Goal: Task Accomplishment & Management: Use online tool/utility

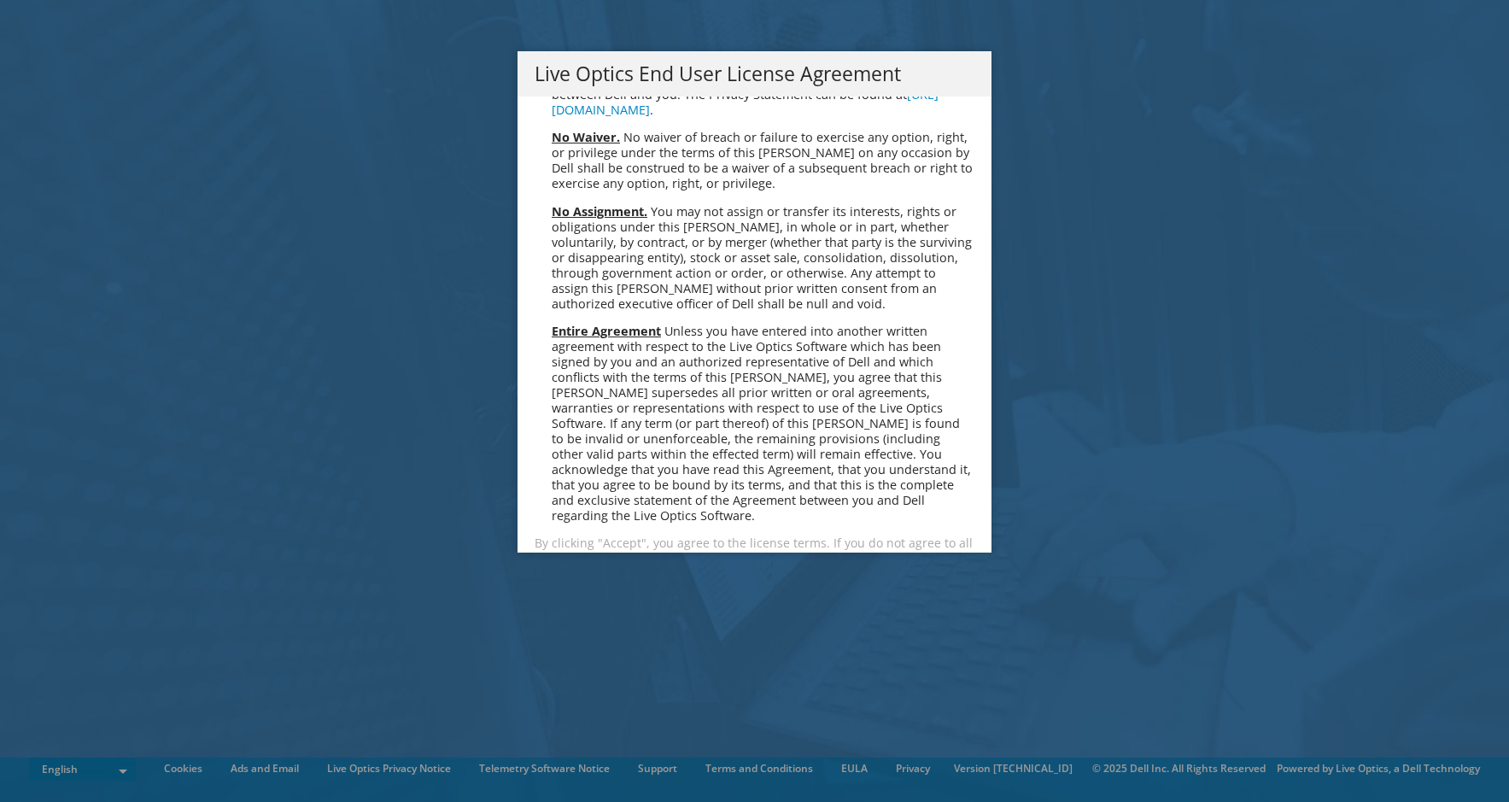
scroll to position [6459, 0]
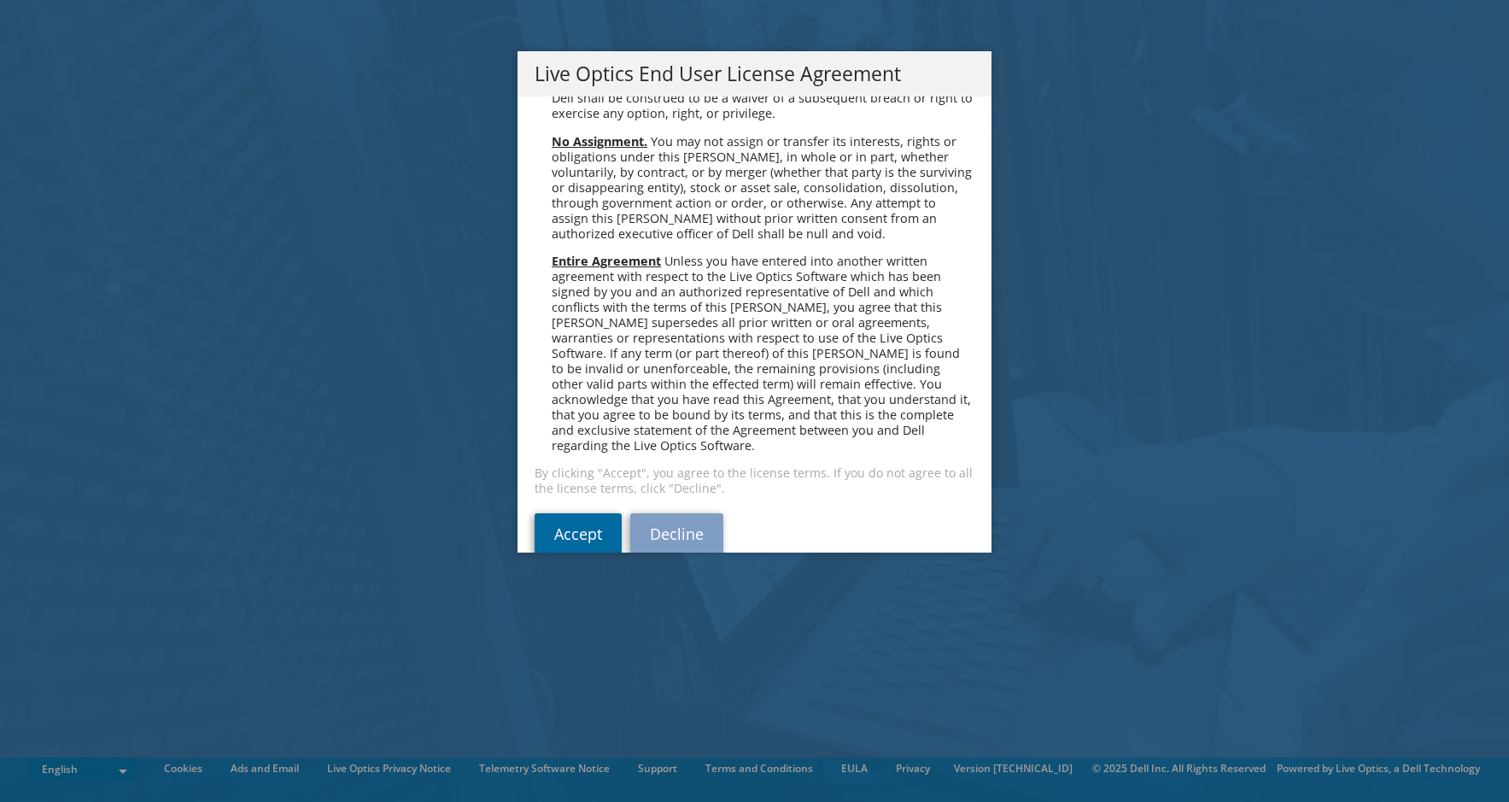
click at [577, 513] on link "Accept" at bounding box center [578, 533] width 87 height 41
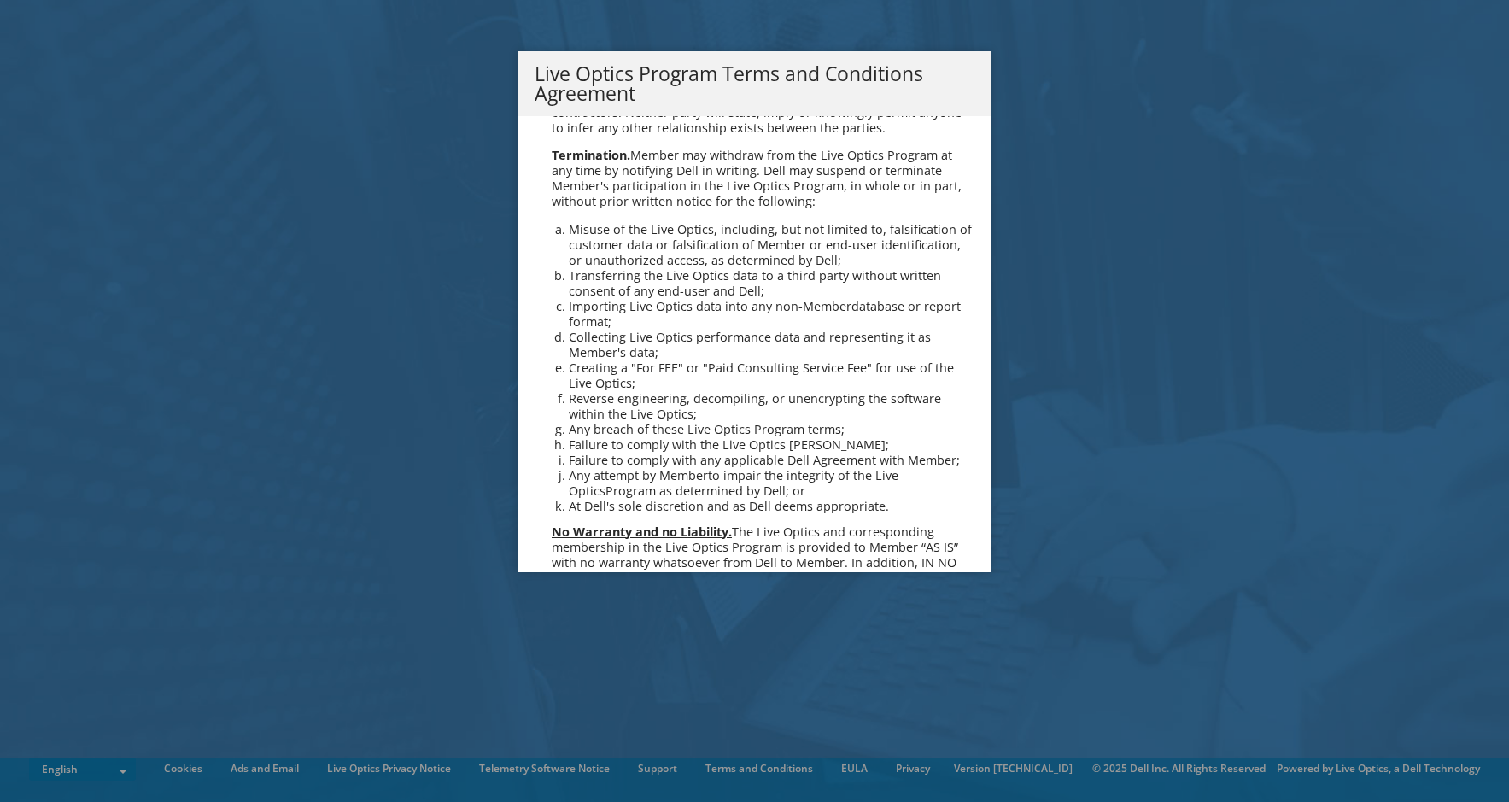
scroll to position [1223, 0]
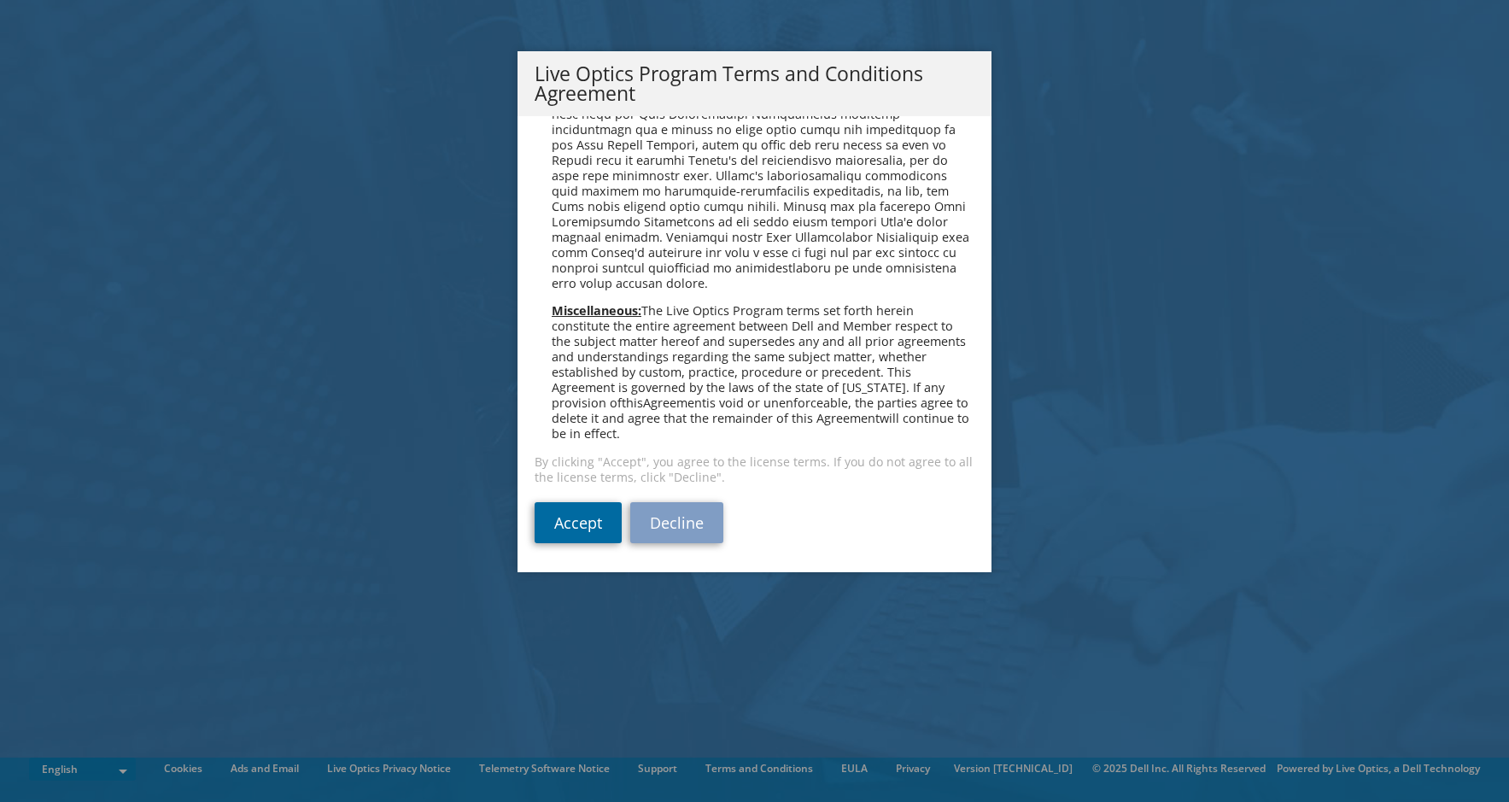
click at [568, 539] on link "Accept" at bounding box center [578, 522] width 87 height 41
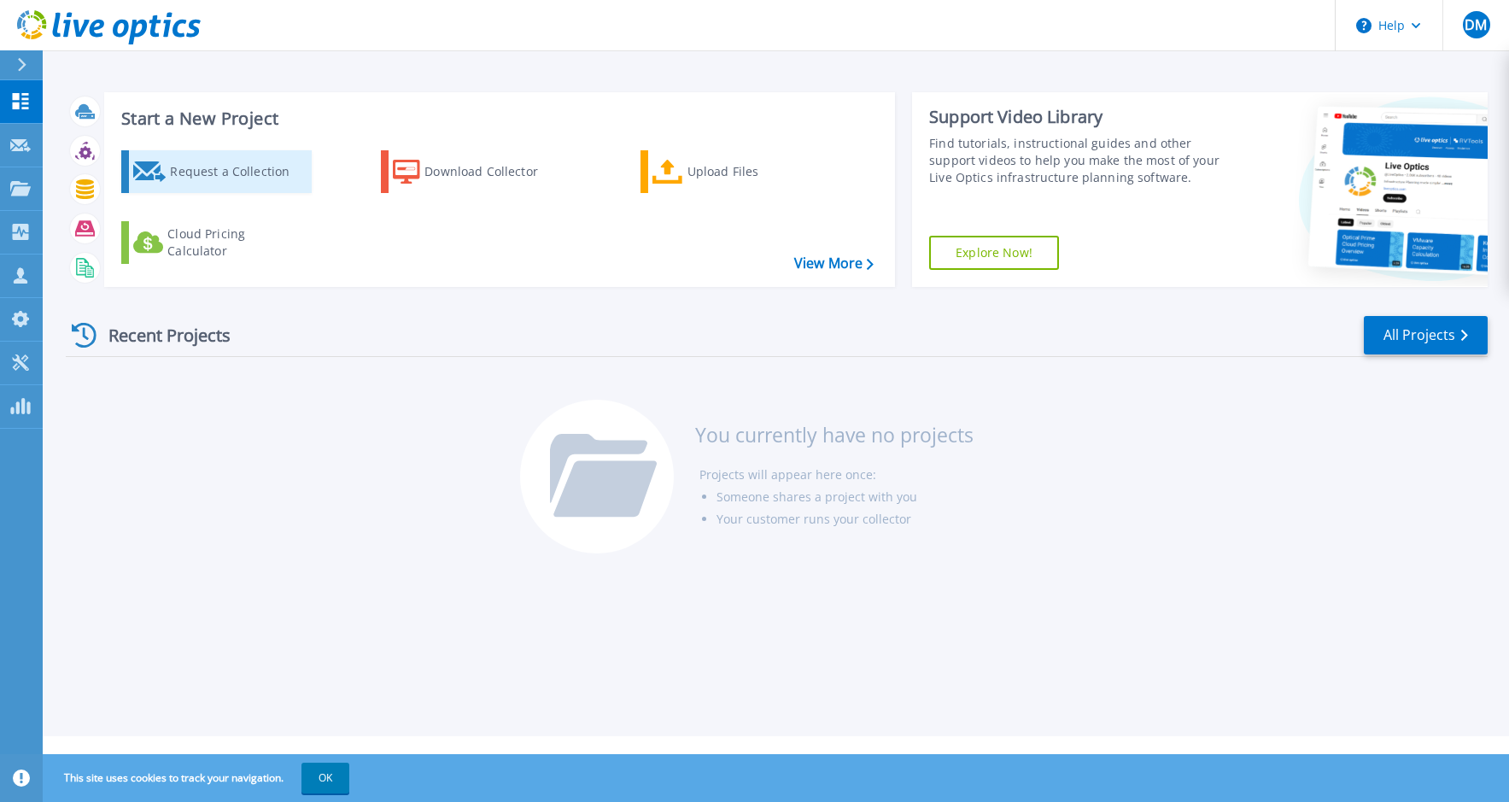
click at [229, 179] on div "Request a Collection" at bounding box center [238, 172] width 137 height 34
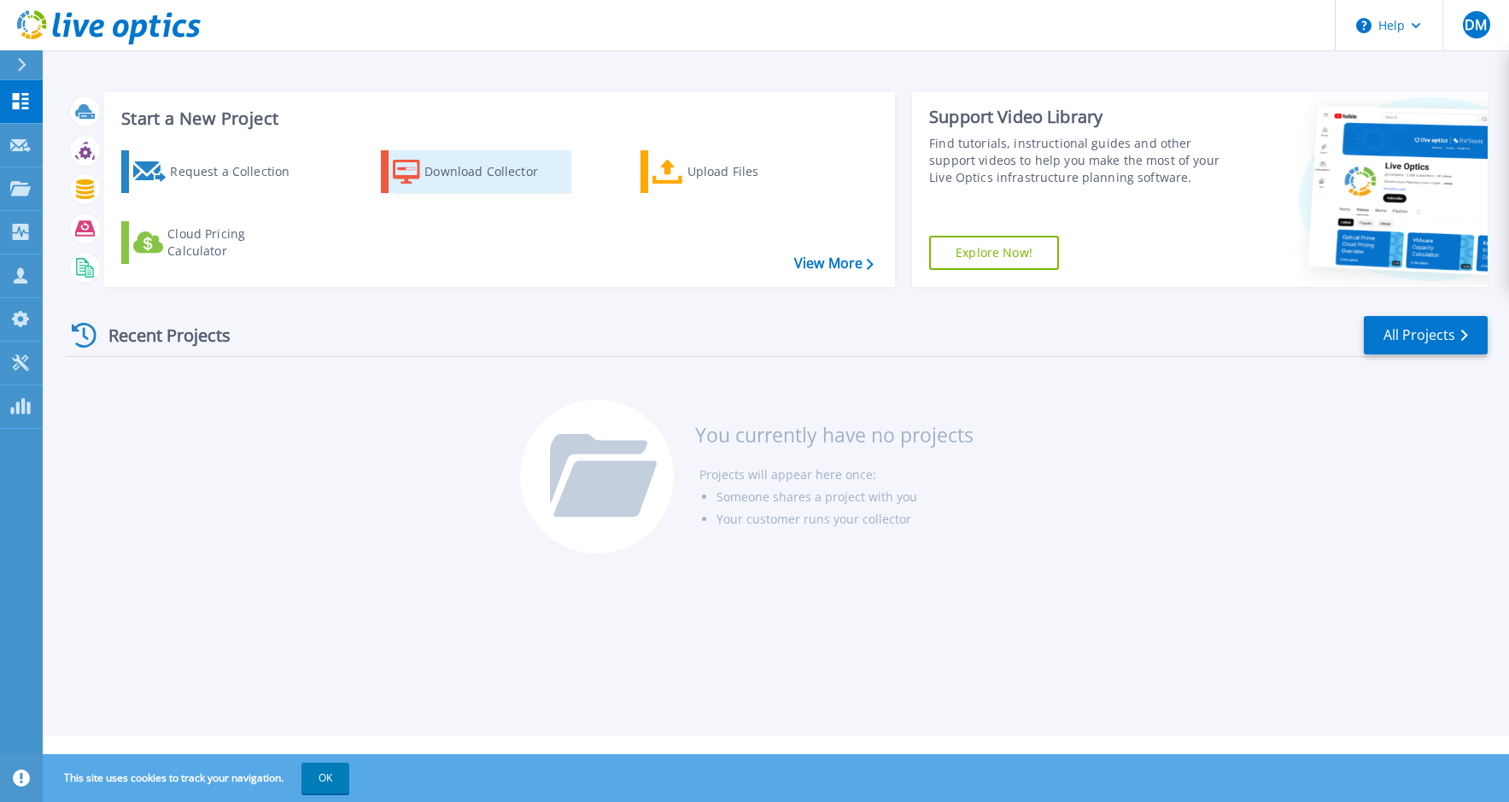
click at [478, 173] on div "Download Collector" at bounding box center [493, 172] width 137 height 34
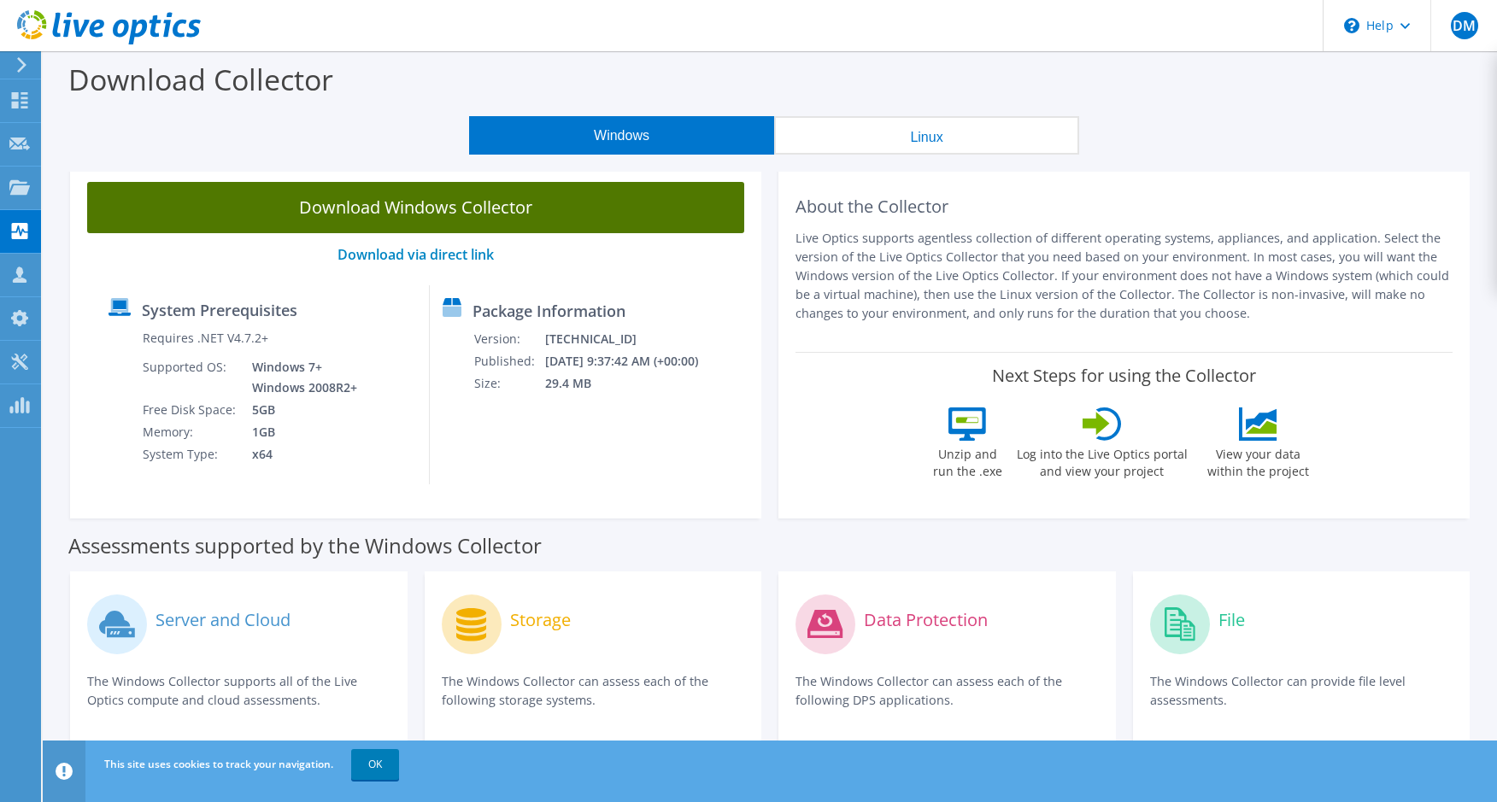
click at [350, 188] on link "Download Windows Collector" at bounding box center [415, 207] width 657 height 51
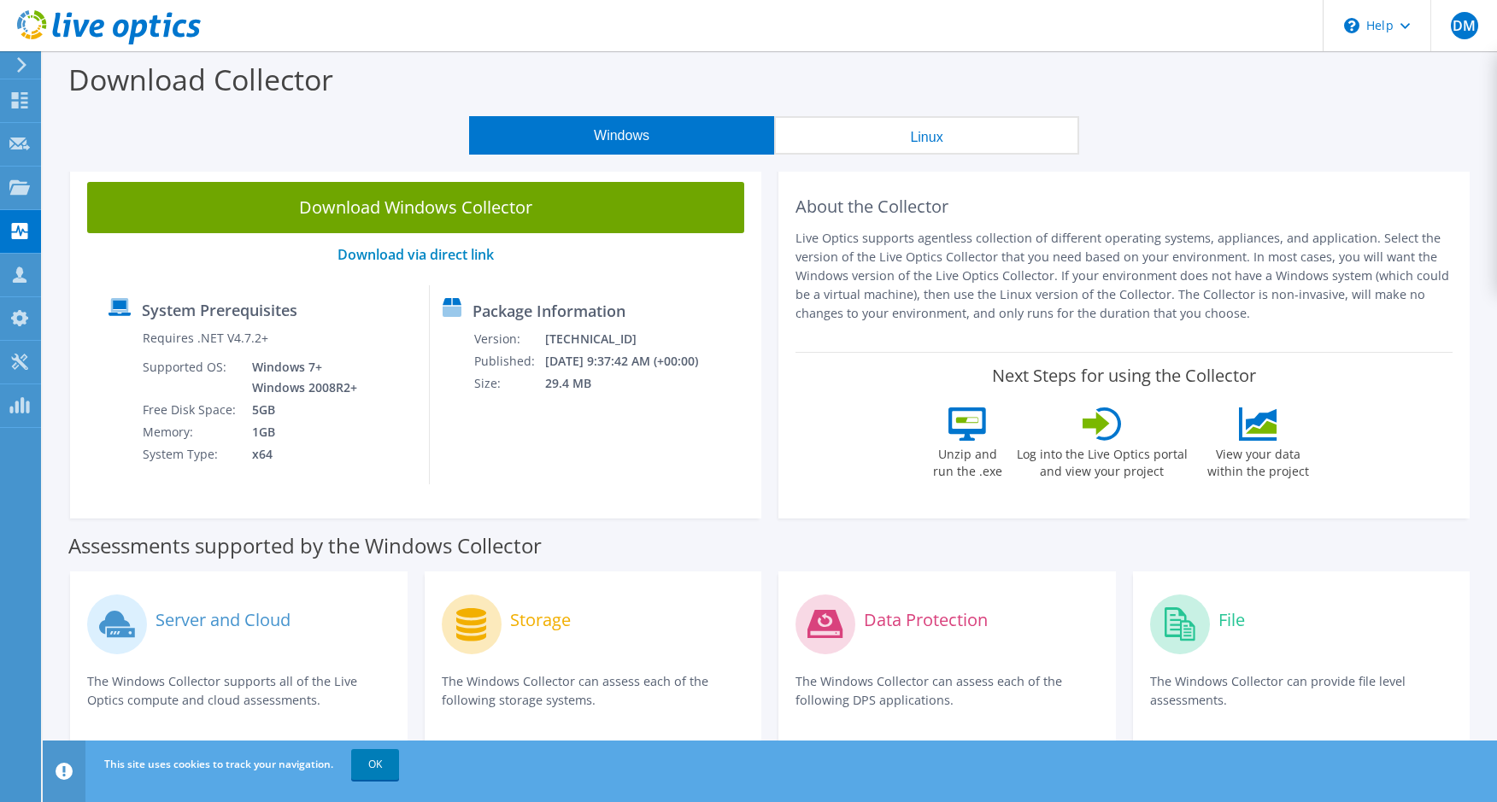
click at [1406, 56] on div "DM Partner Team Member David Manley david.manley@cgi.com cgi My Profile Log Out…" at bounding box center [748, 664] width 1497 height 1329
click at [15, 60] on div at bounding box center [18, 64] width 19 height 15
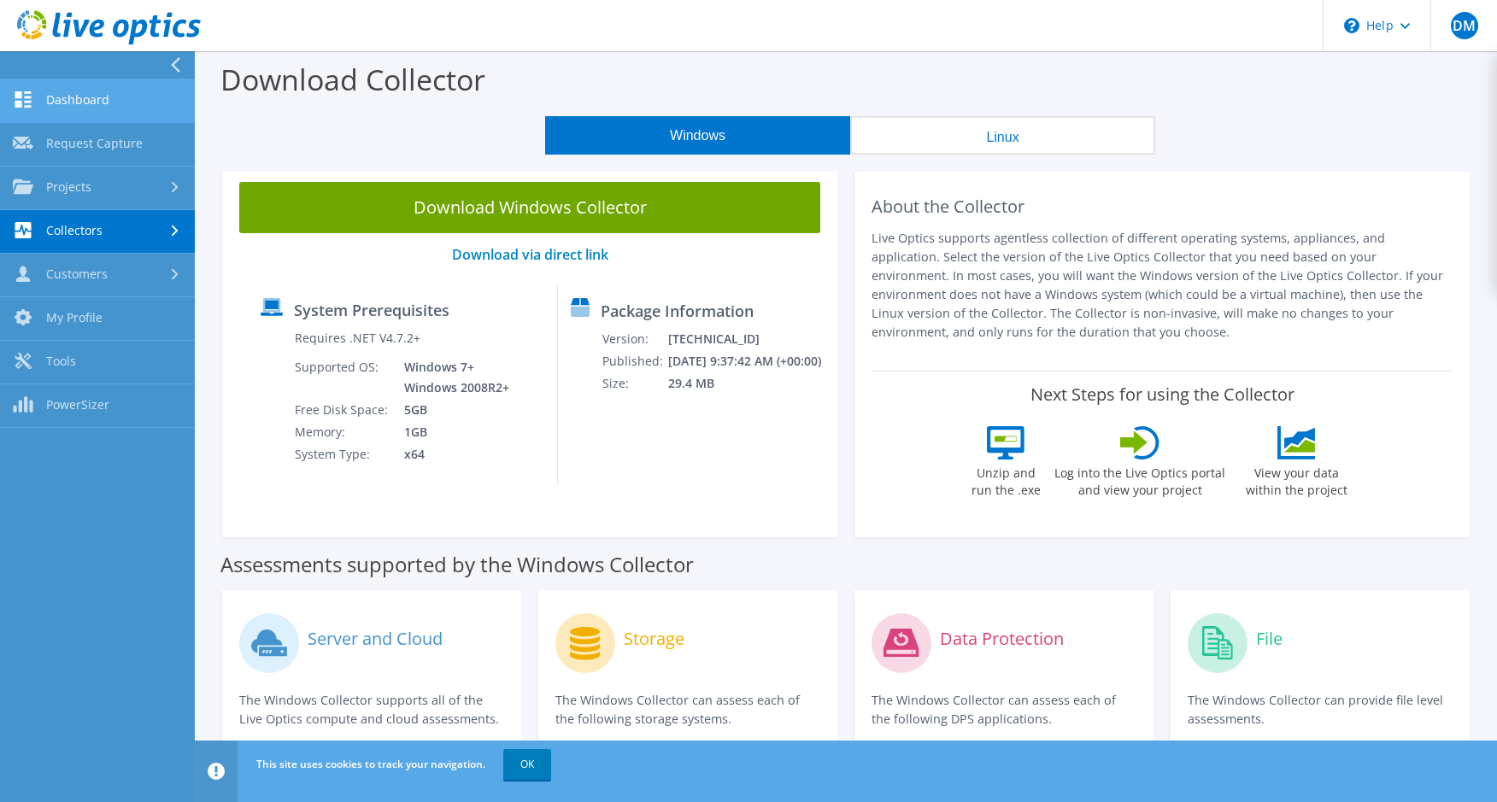
click at [72, 93] on link "Dashboard" at bounding box center [97, 101] width 195 height 44
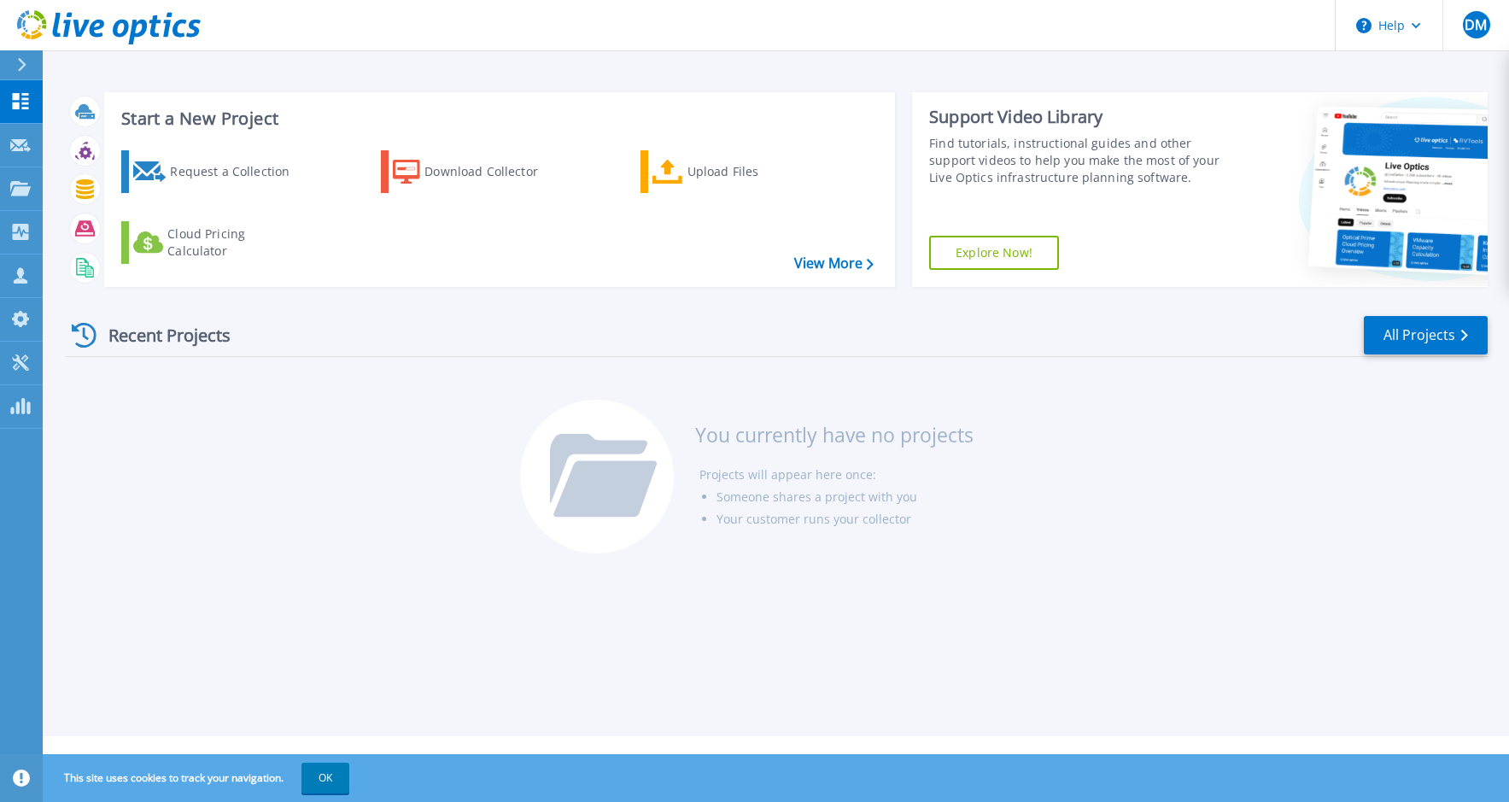
click at [15, 58] on button at bounding box center [21, 65] width 43 height 30
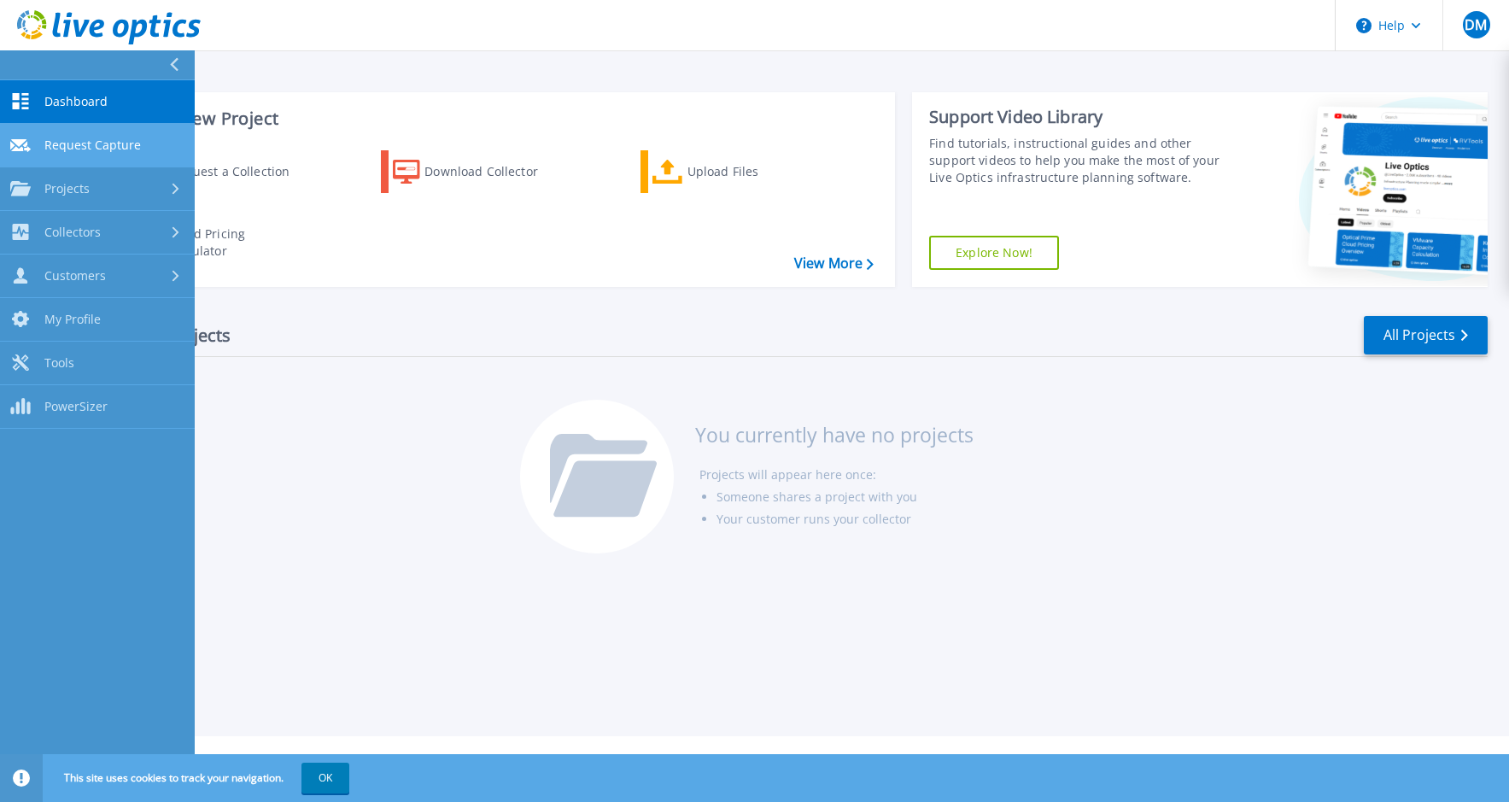
click at [98, 146] on span "Request Capture" at bounding box center [92, 145] width 97 height 15
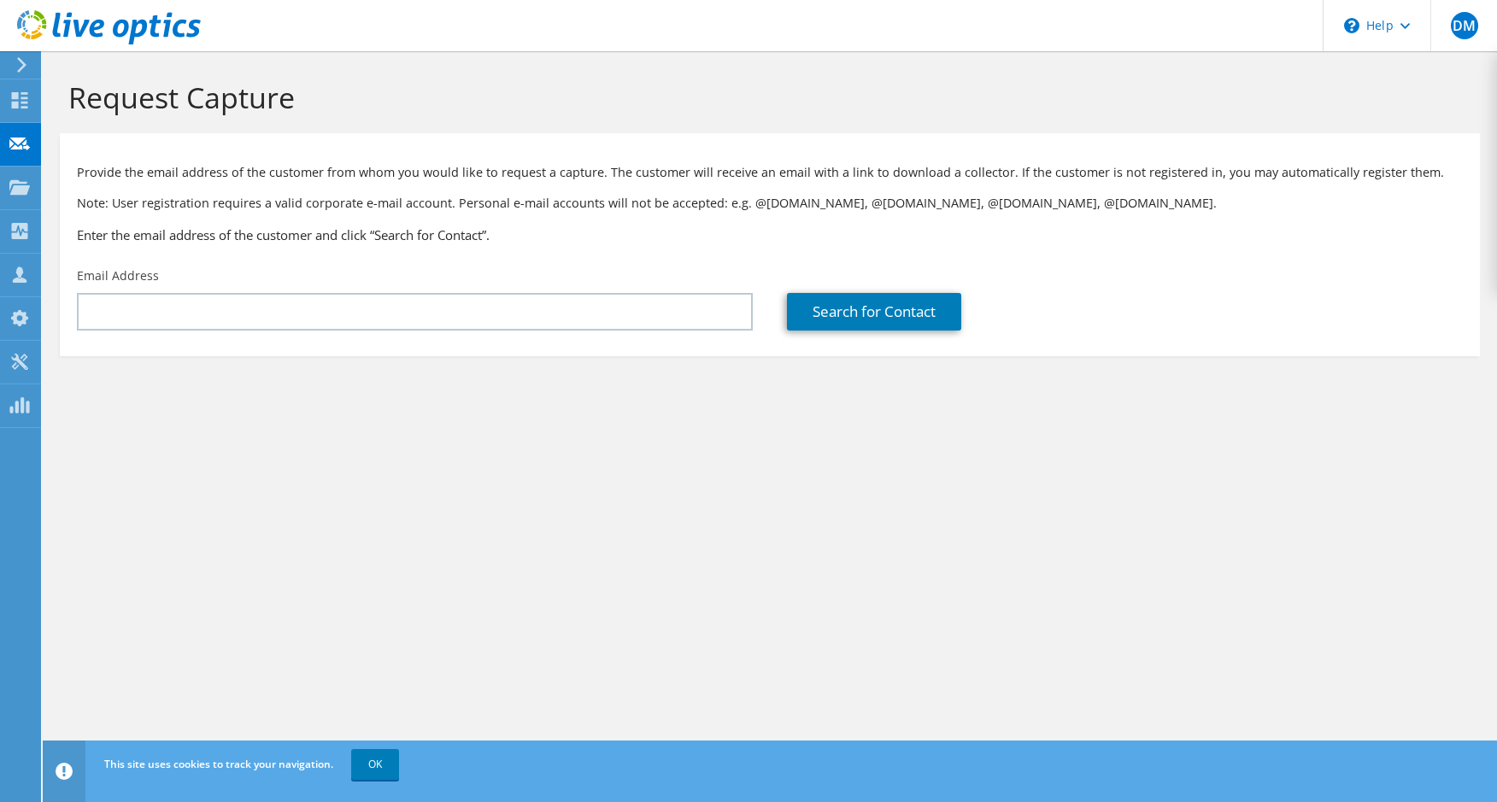
click at [23, 67] on use at bounding box center [21, 64] width 9 height 15
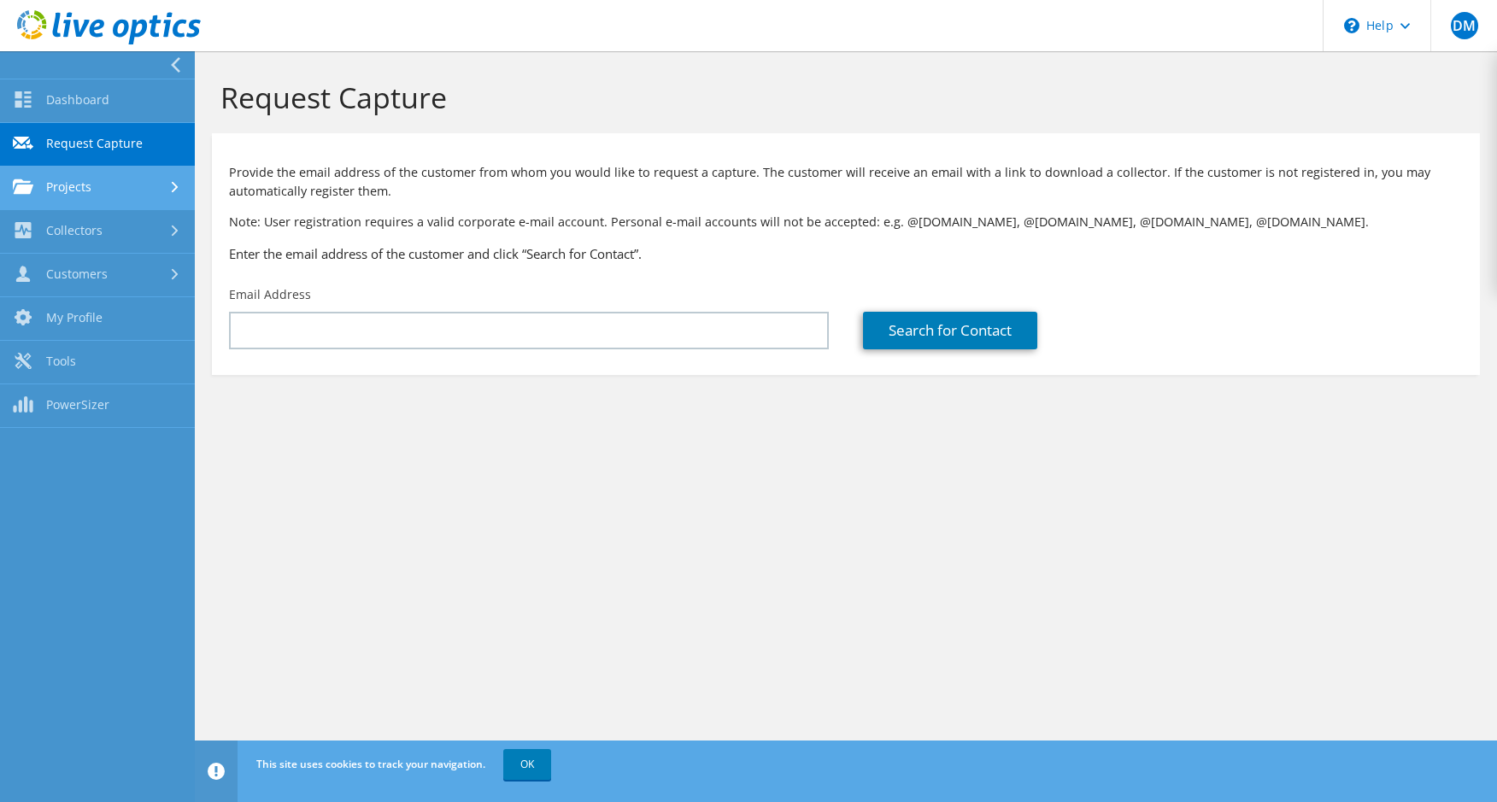
click at [132, 190] on link "Projects" at bounding box center [97, 189] width 195 height 44
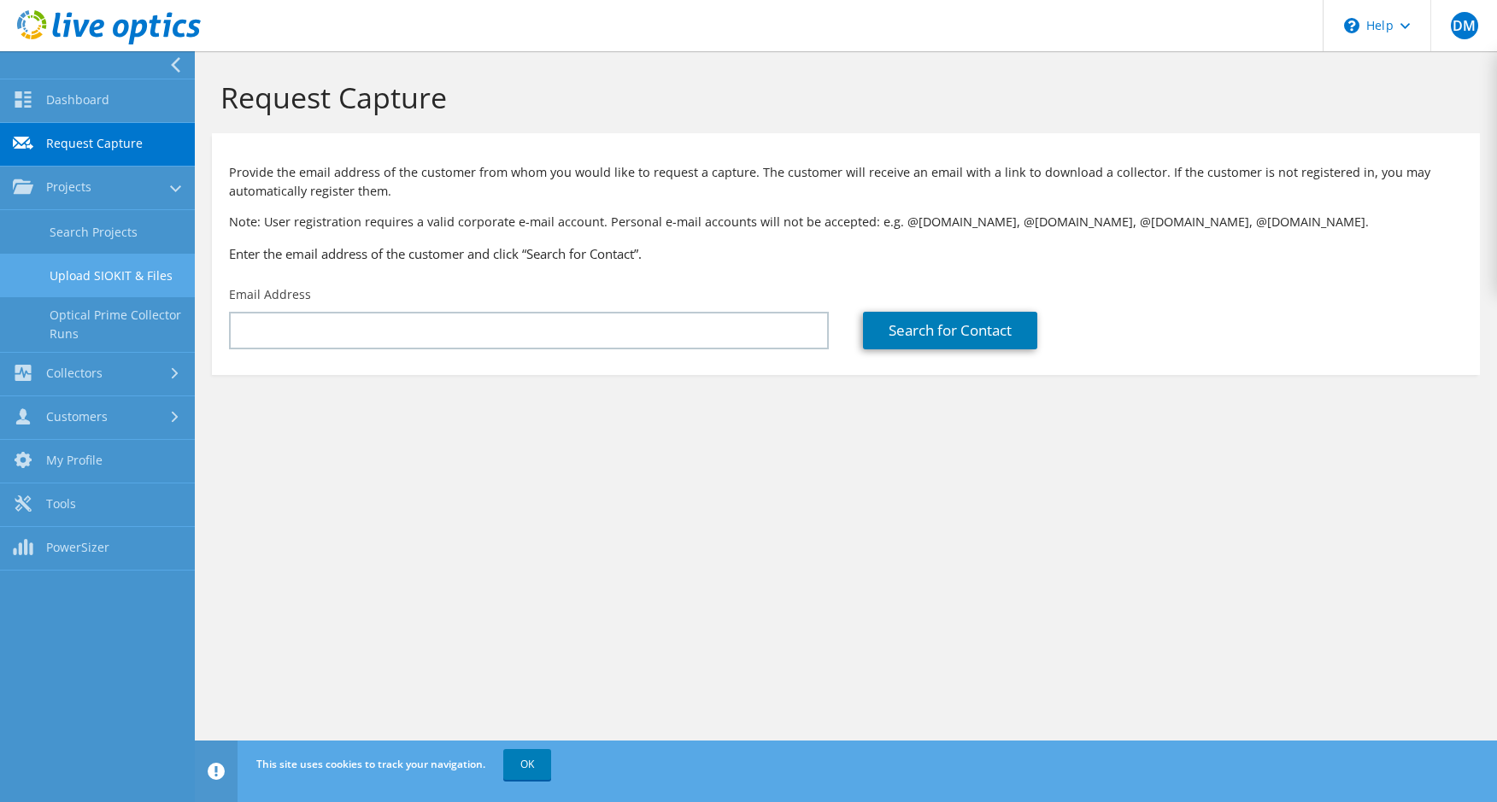
click at [119, 272] on link "Upload SIOKIT & Files" at bounding box center [97, 276] width 195 height 44
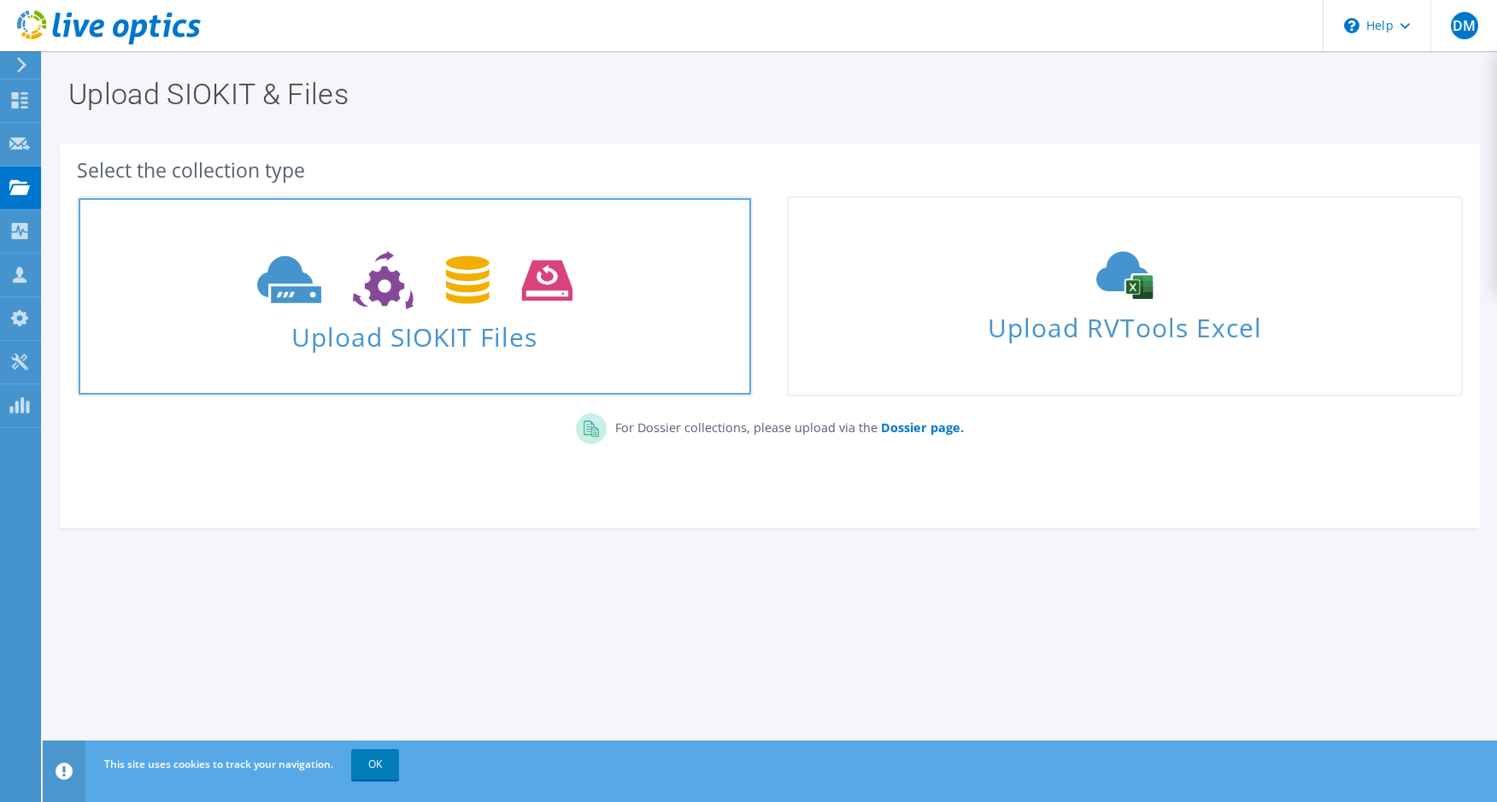
click at [471, 301] on use at bounding box center [414, 280] width 315 height 59
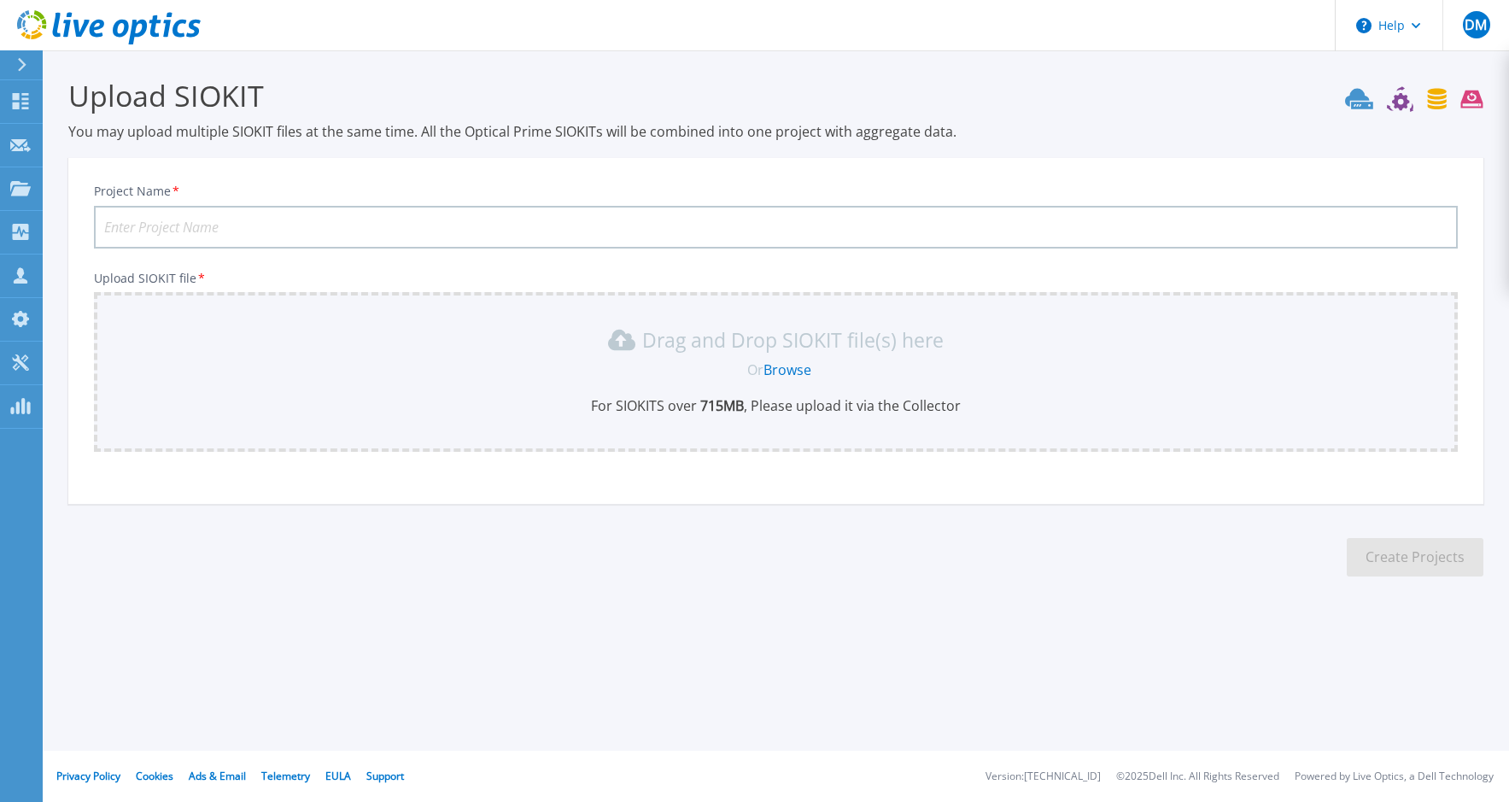
click at [536, 202] on div "Project Name *" at bounding box center [776, 216] width 1364 height 65
click at [509, 211] on input "Project Name *" at bounding box center [776, 227] width 1364 height 43
type input "test"
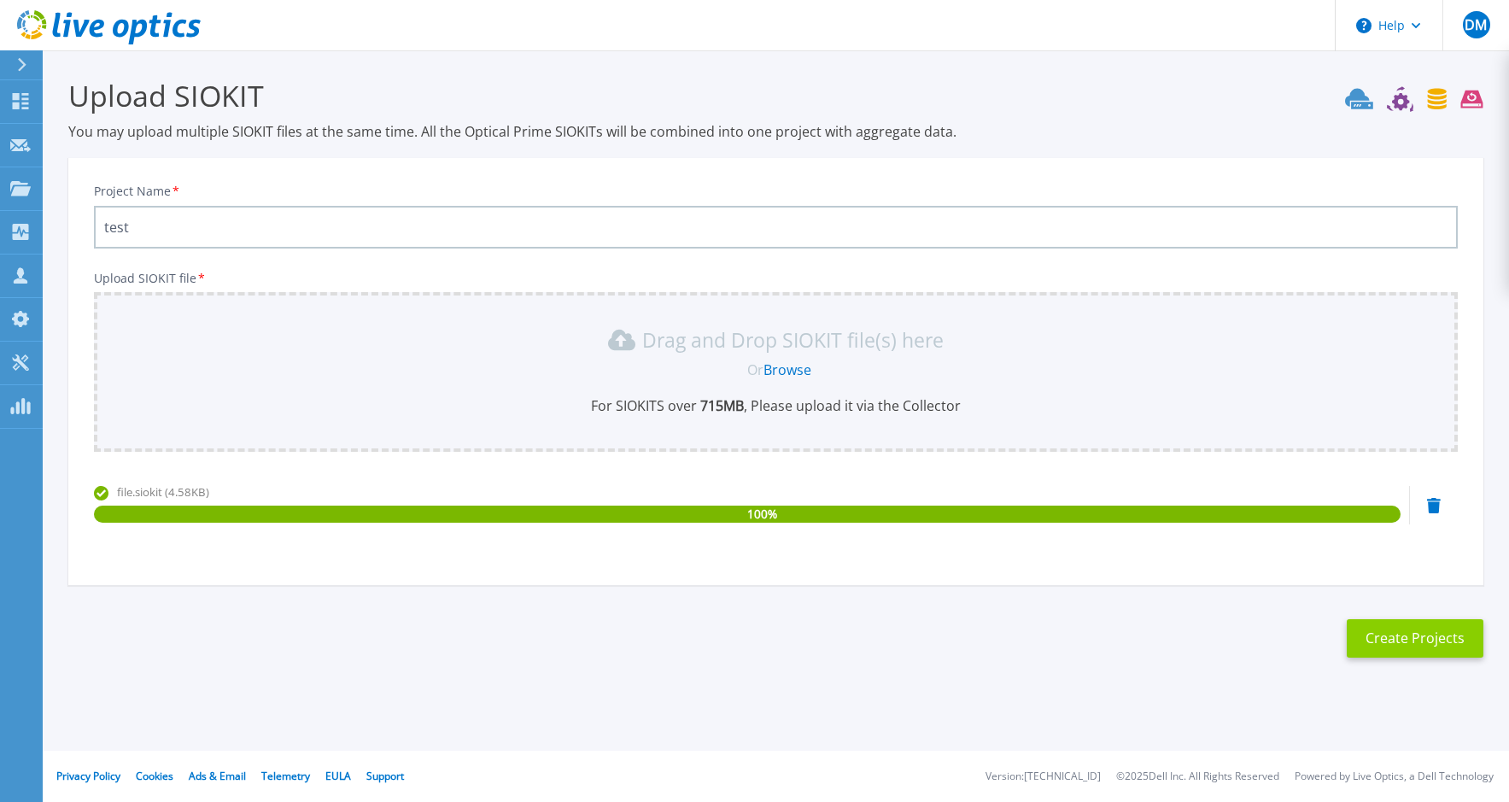
click at [1389, 642] on button "Create Projects" at bounding box center [1415, 638] width 137 height 38
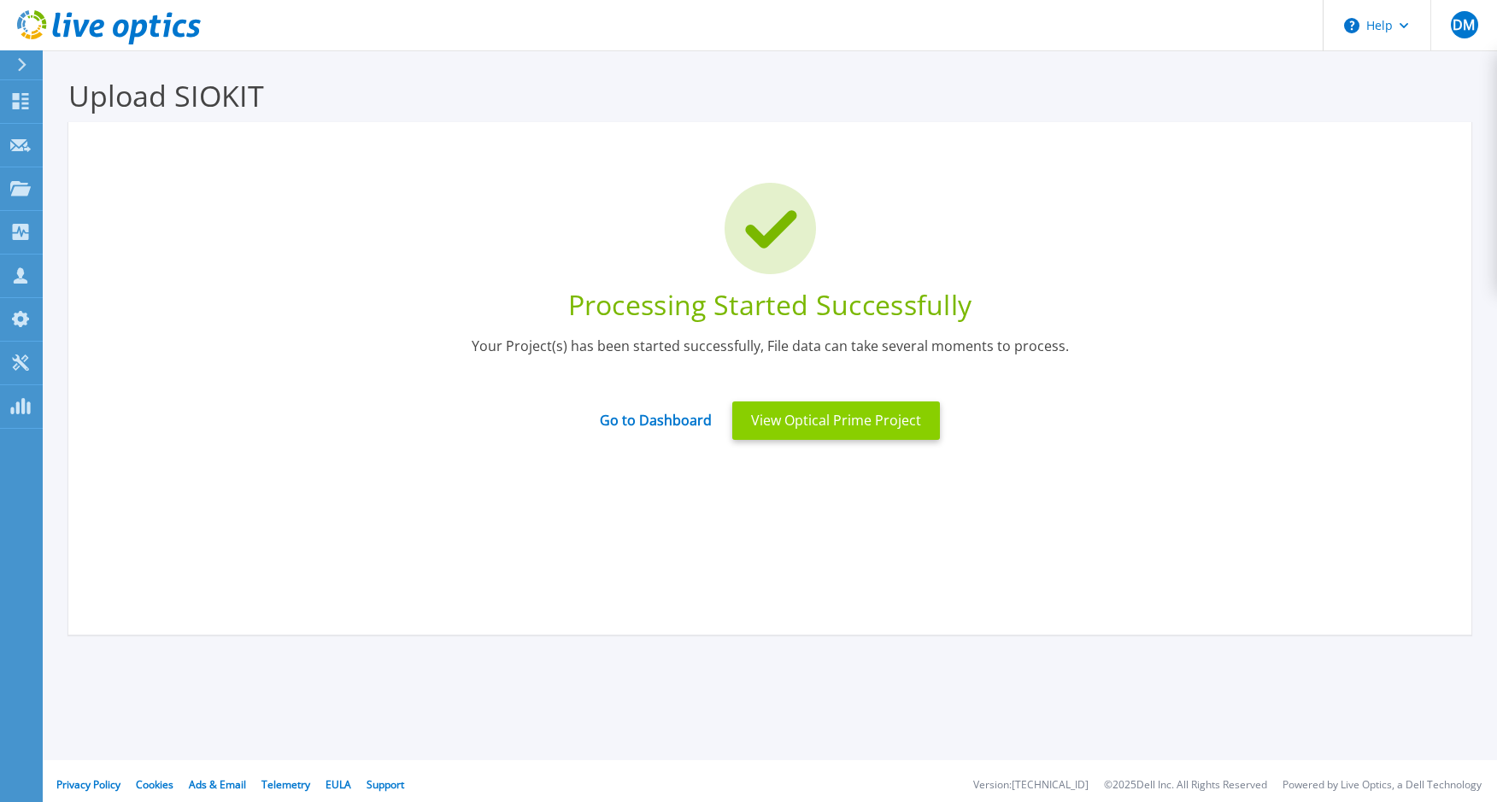
click at [824, 419] on button "View Optical Prime Project" at bounding box center [836, 420] width 208 height 38
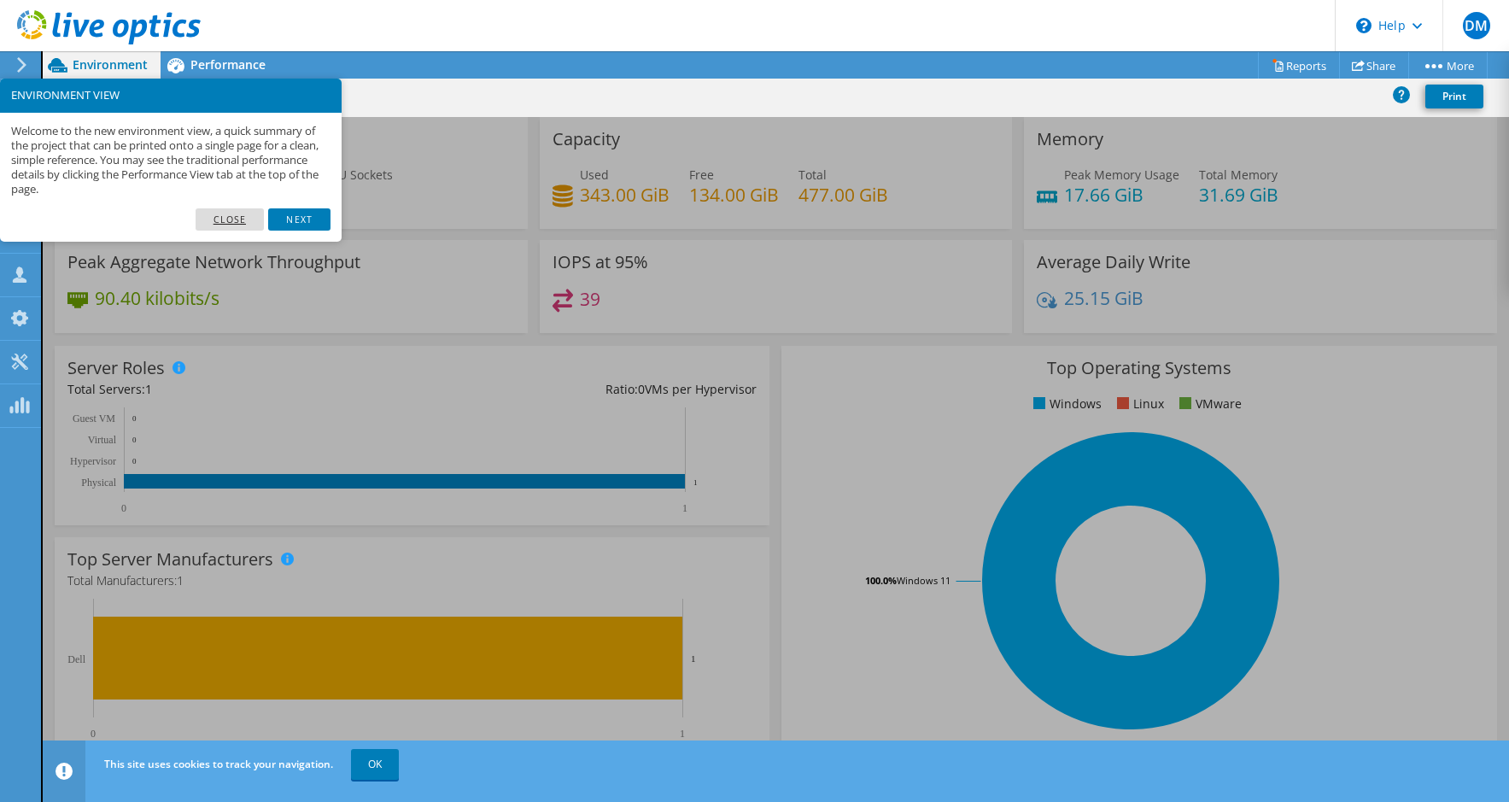
click at [245, 221] on link "Close" at bounding box center [230, 219] width 69 height 22
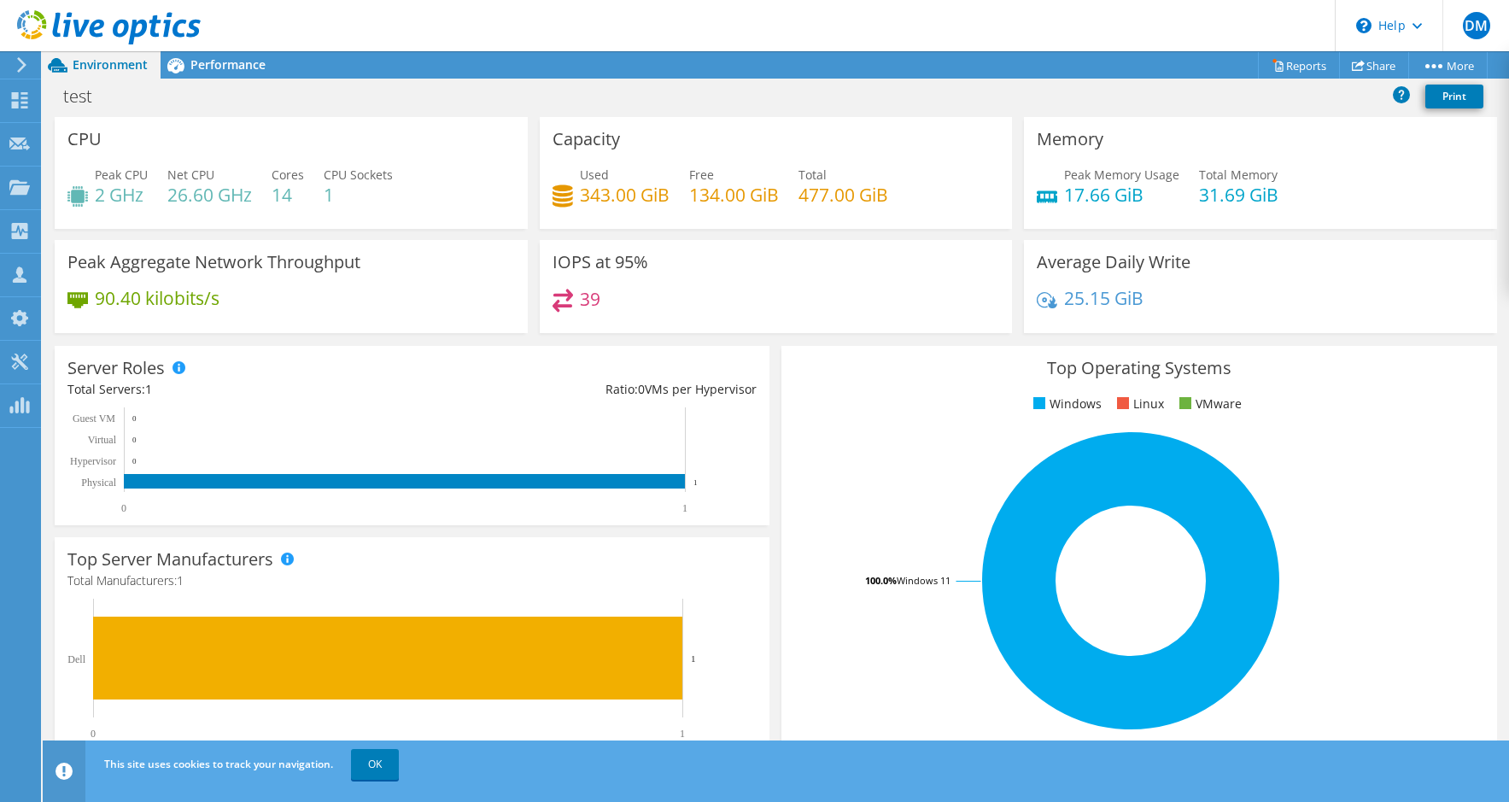
scroll to position [396, 0]
click at [366, 765] on link "OK" at bounding box center [375, 764] width 48 height 31
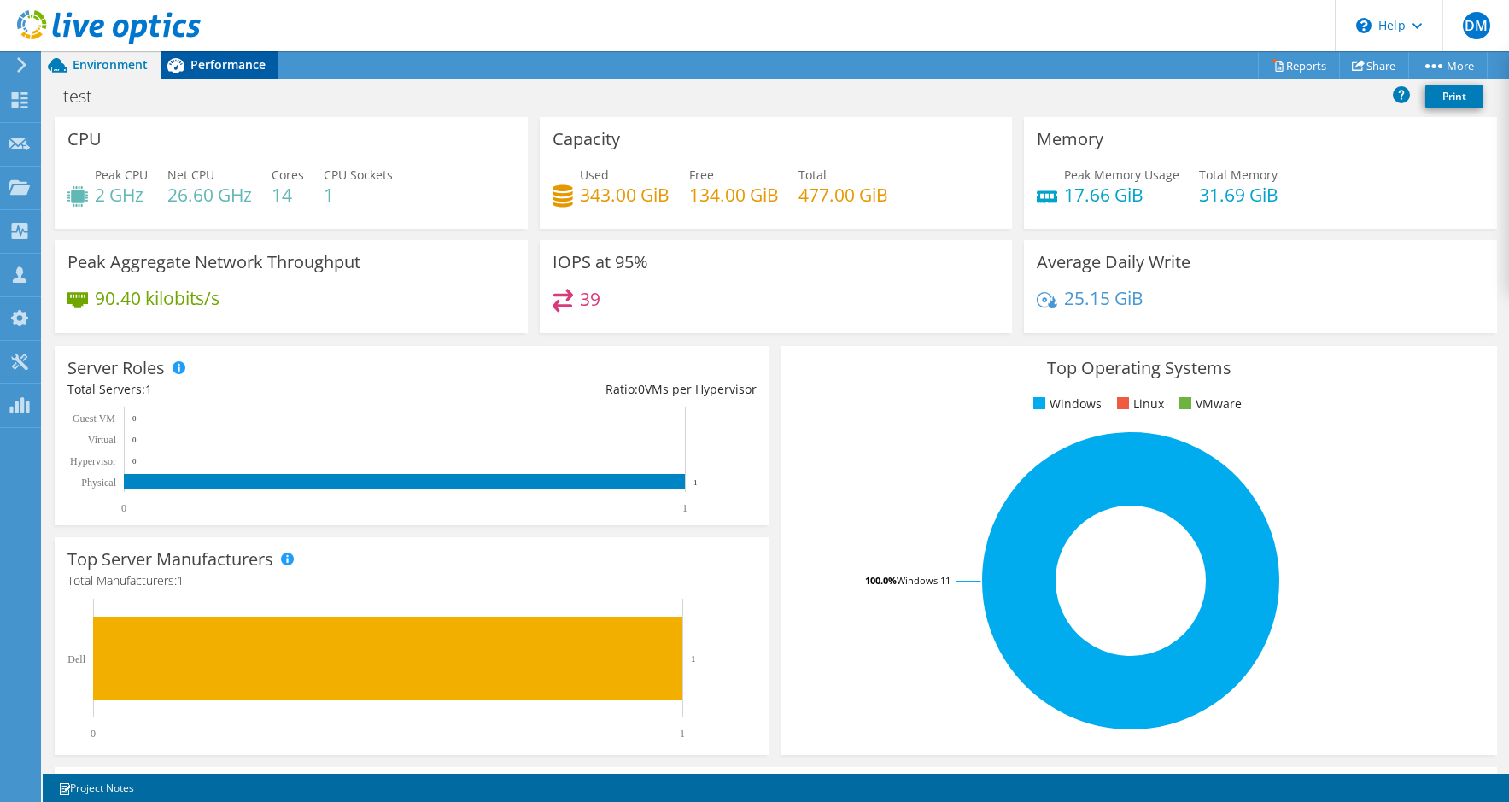
click at [246, 57] on span "Performance" at bounding box center [227, 64] width 75 height 16
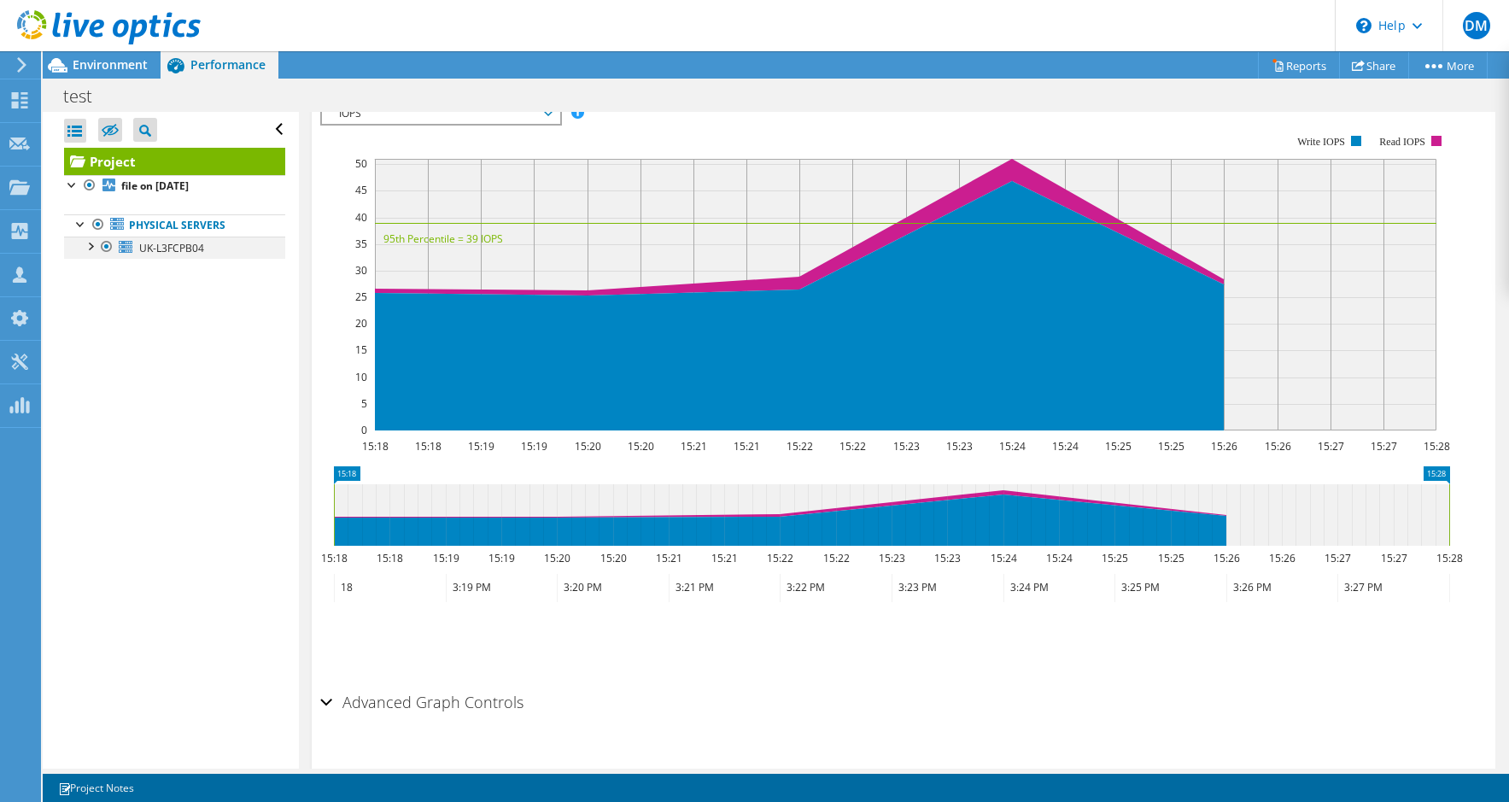
click at [92, 245] on div at bounding box center [89, 245] width 17 height 17
click at [107, 290] on div at bounding box center [115, 291] width 17 height 21
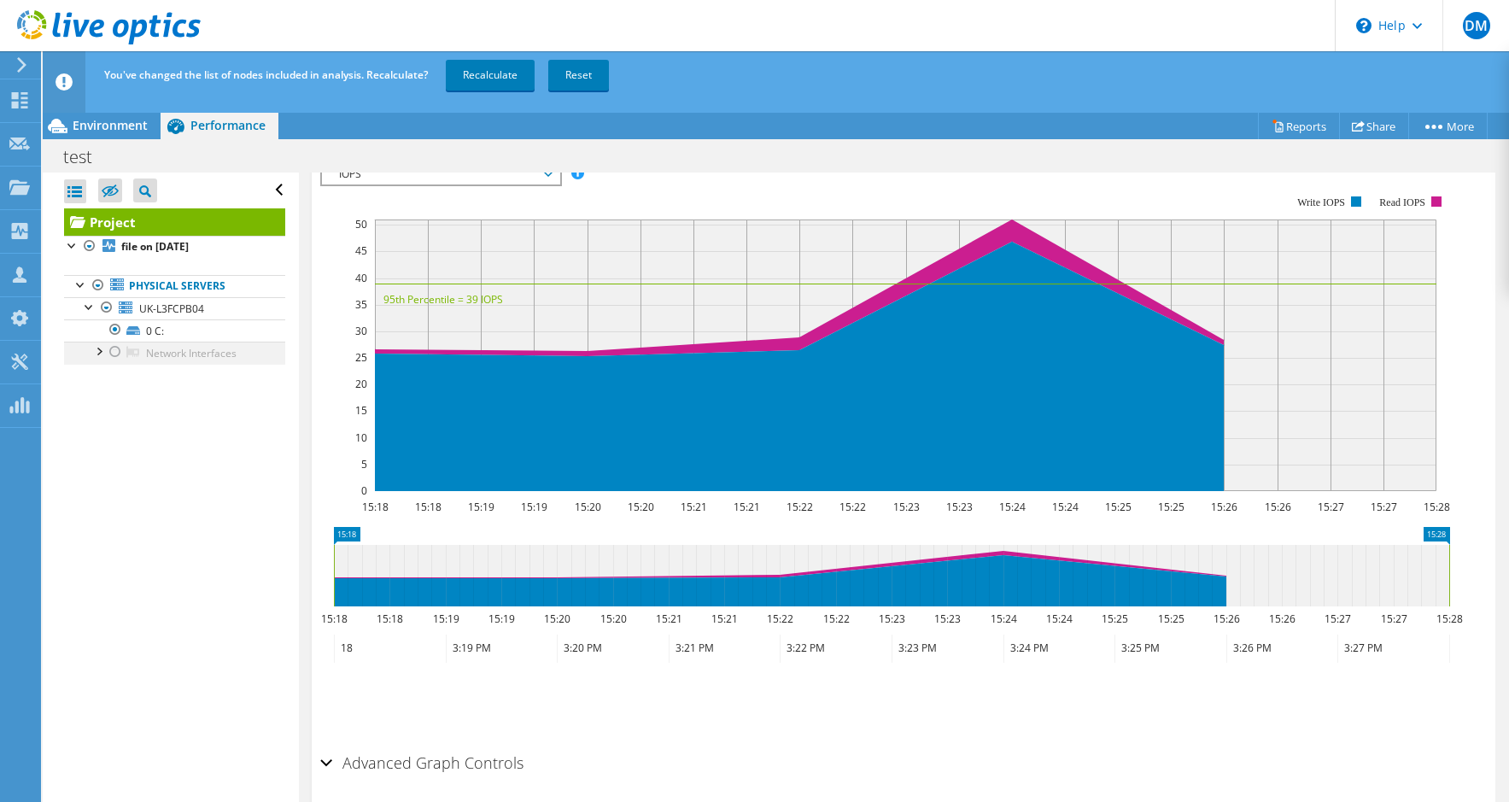
click at [103, 354] on div at bounding box center [98, 350] width 17 height 17
click at [168, 329] on link "0 C:" at bounding box center [174, 330] width 221 height 22
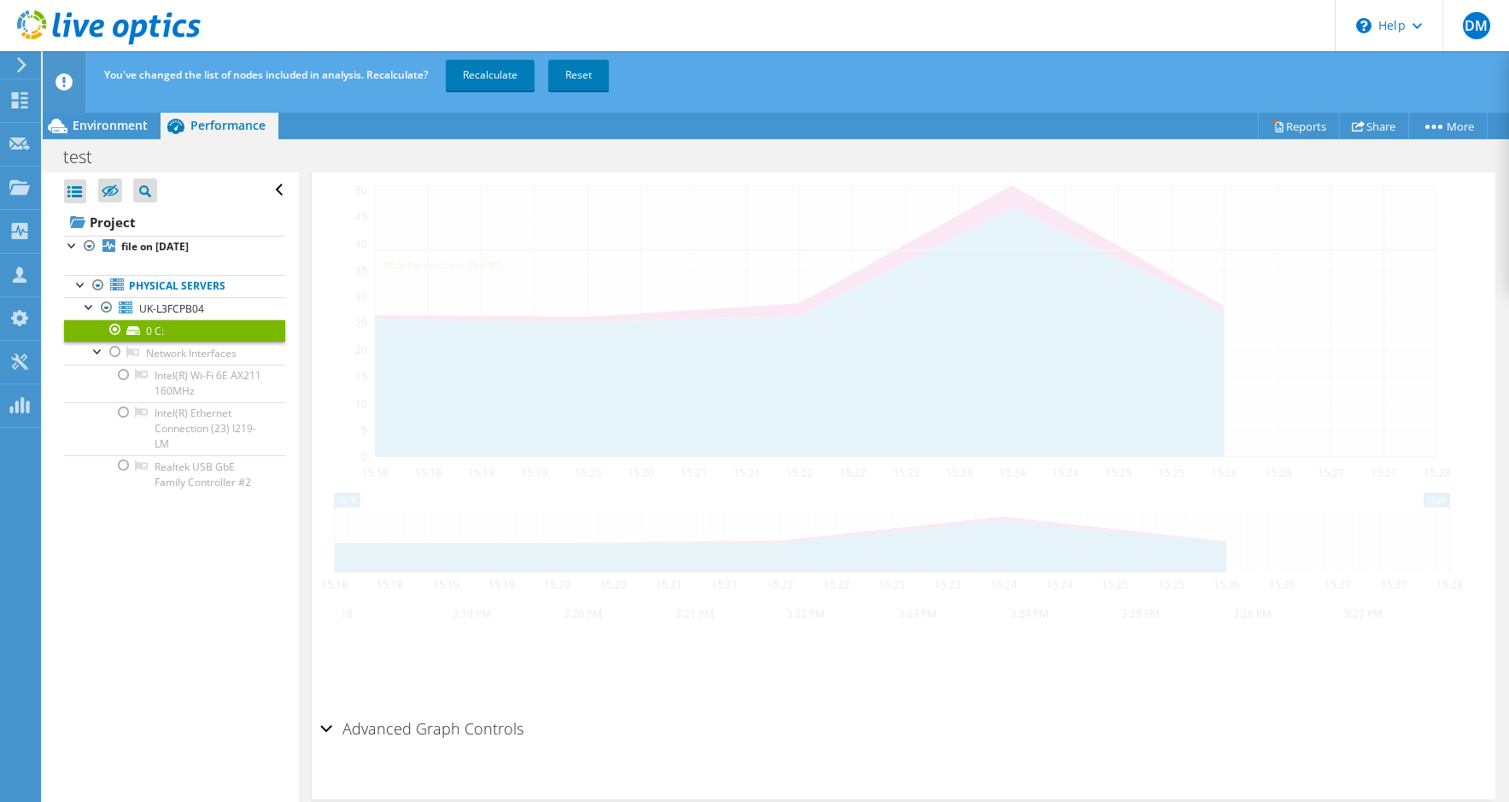
scroll to position [378, 0]
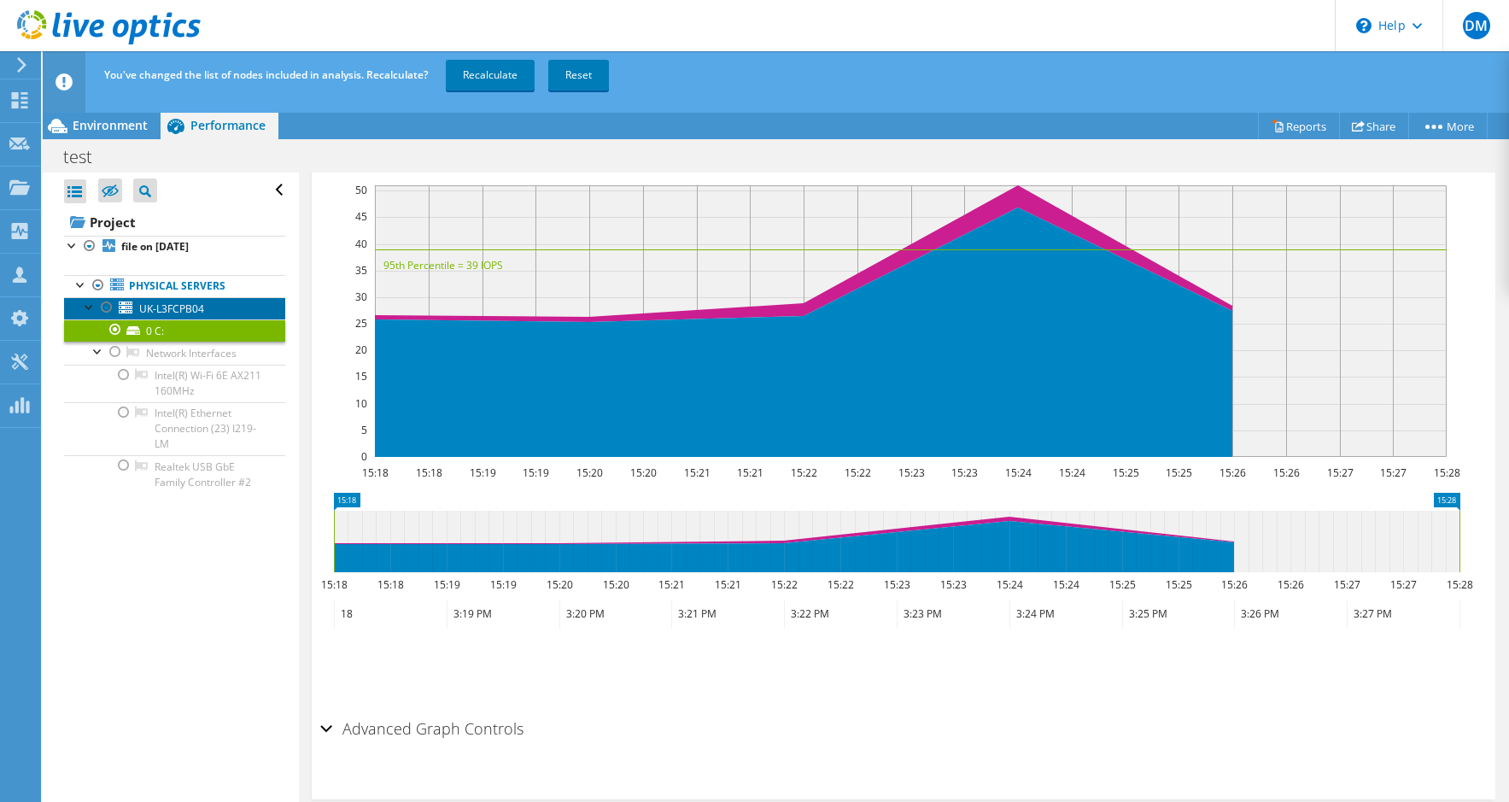
click at [209, 303] on link "UK-L3FCPB04" at bounding box center [174, 308] width 221 height 22
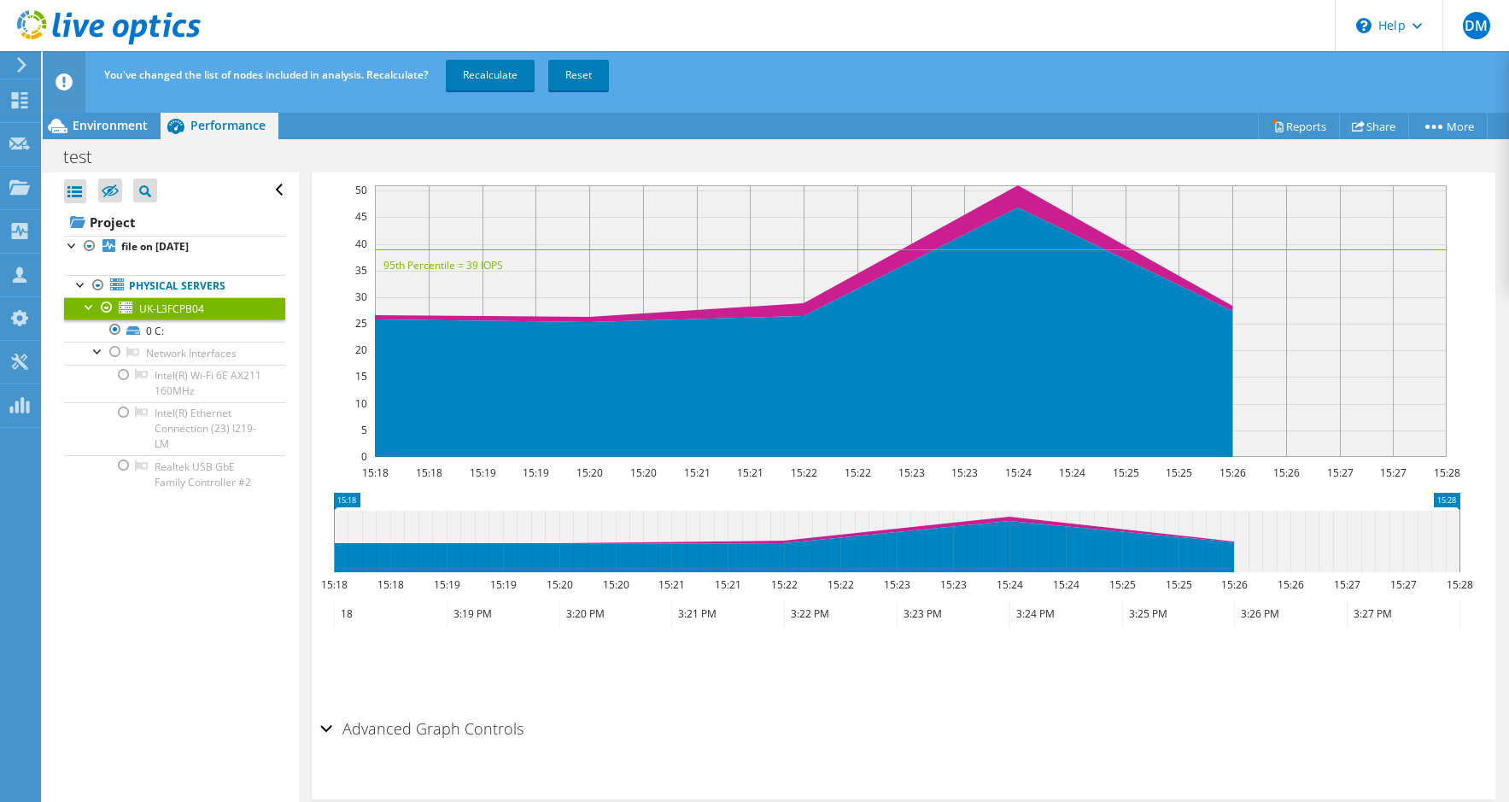
scroll to position [349, 0]
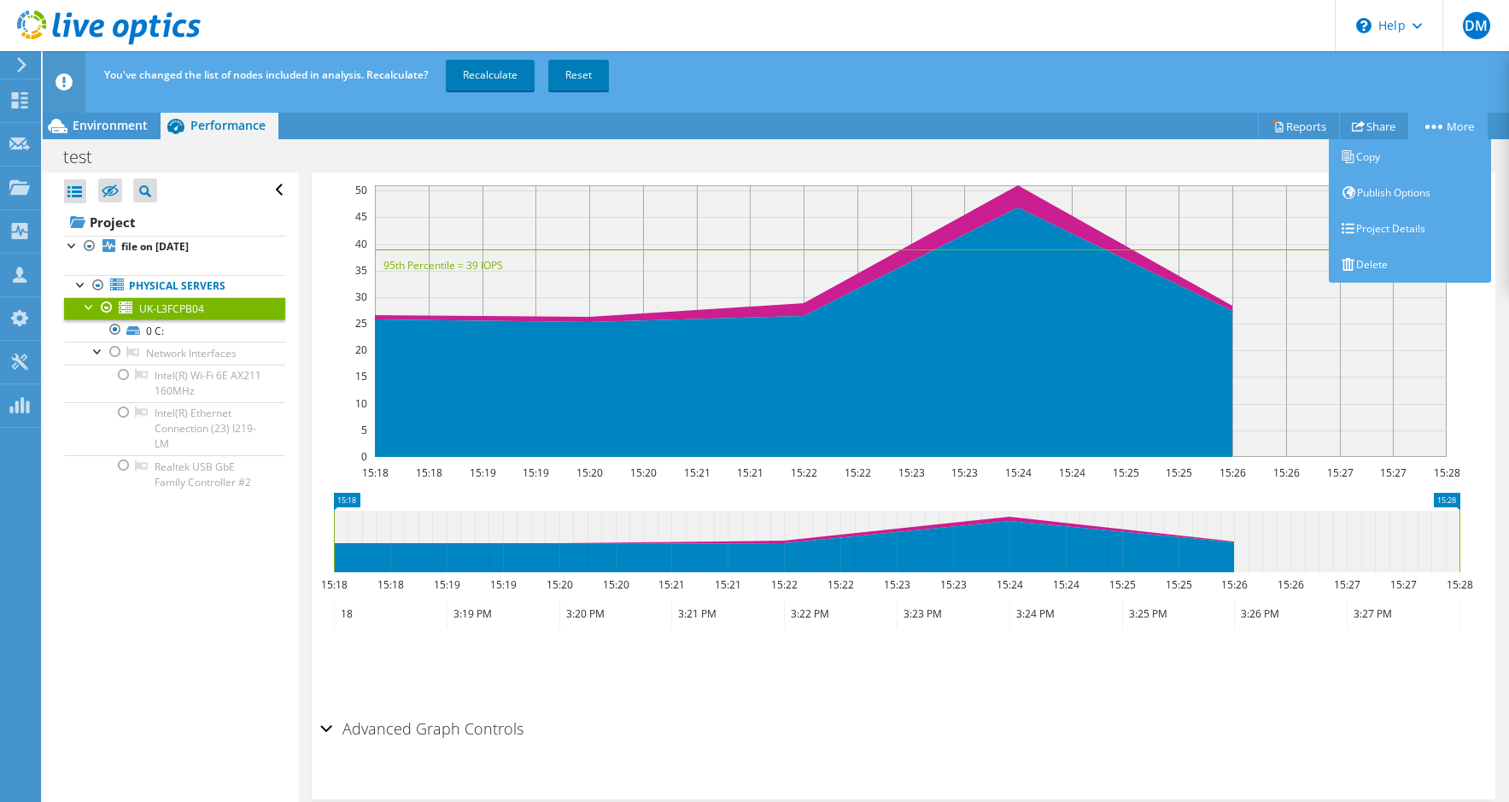
click at [1462, 124] on link "More" at bounding box center [1448, 126] width 79 height 26
click at [1364, 261] on link "Delete" at bounding box center [1410, 265] width 162 height 36
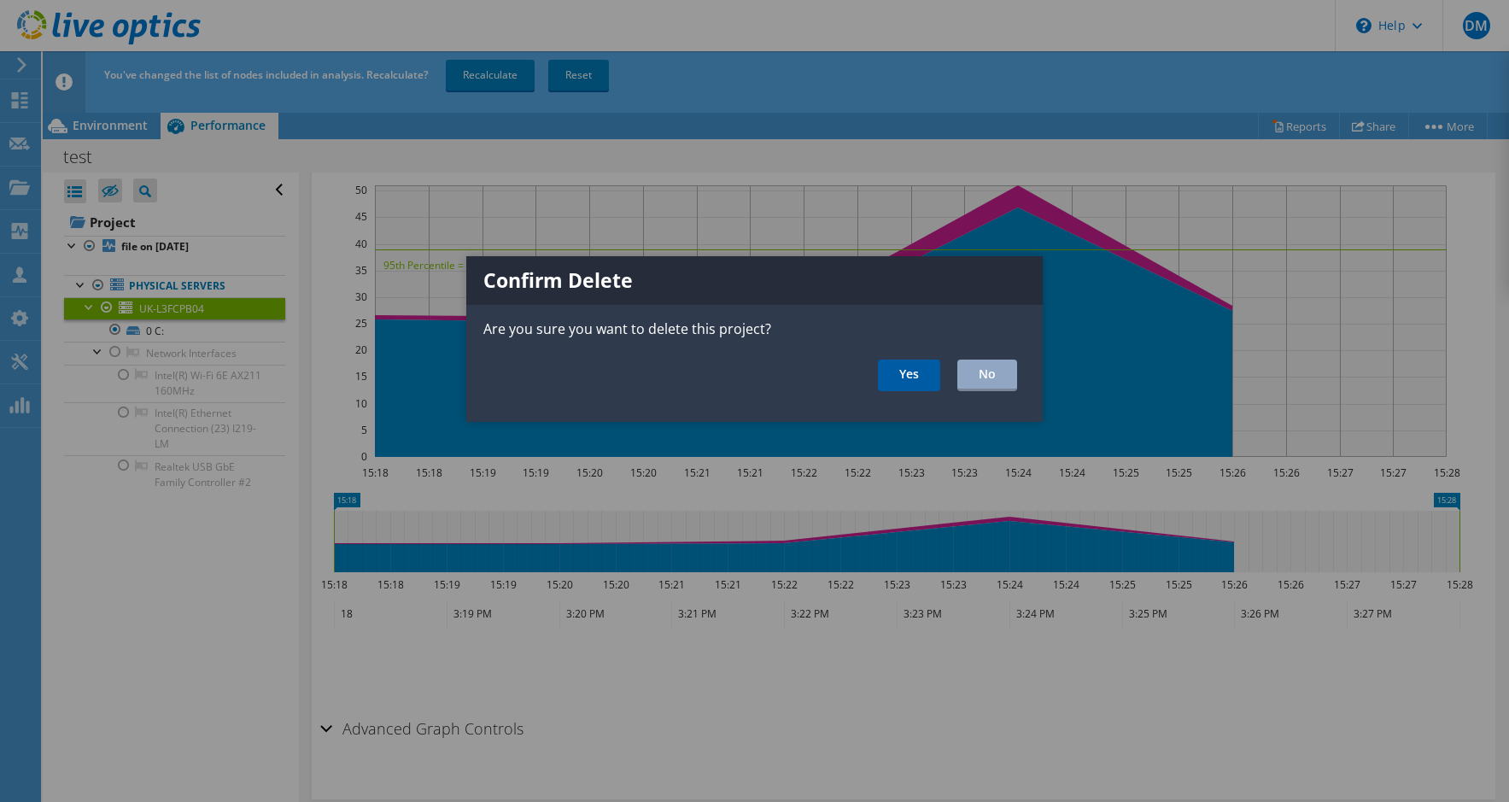
click at [906, 381] on link "Yes" at bounding box center [909, 376] width 62 height 32
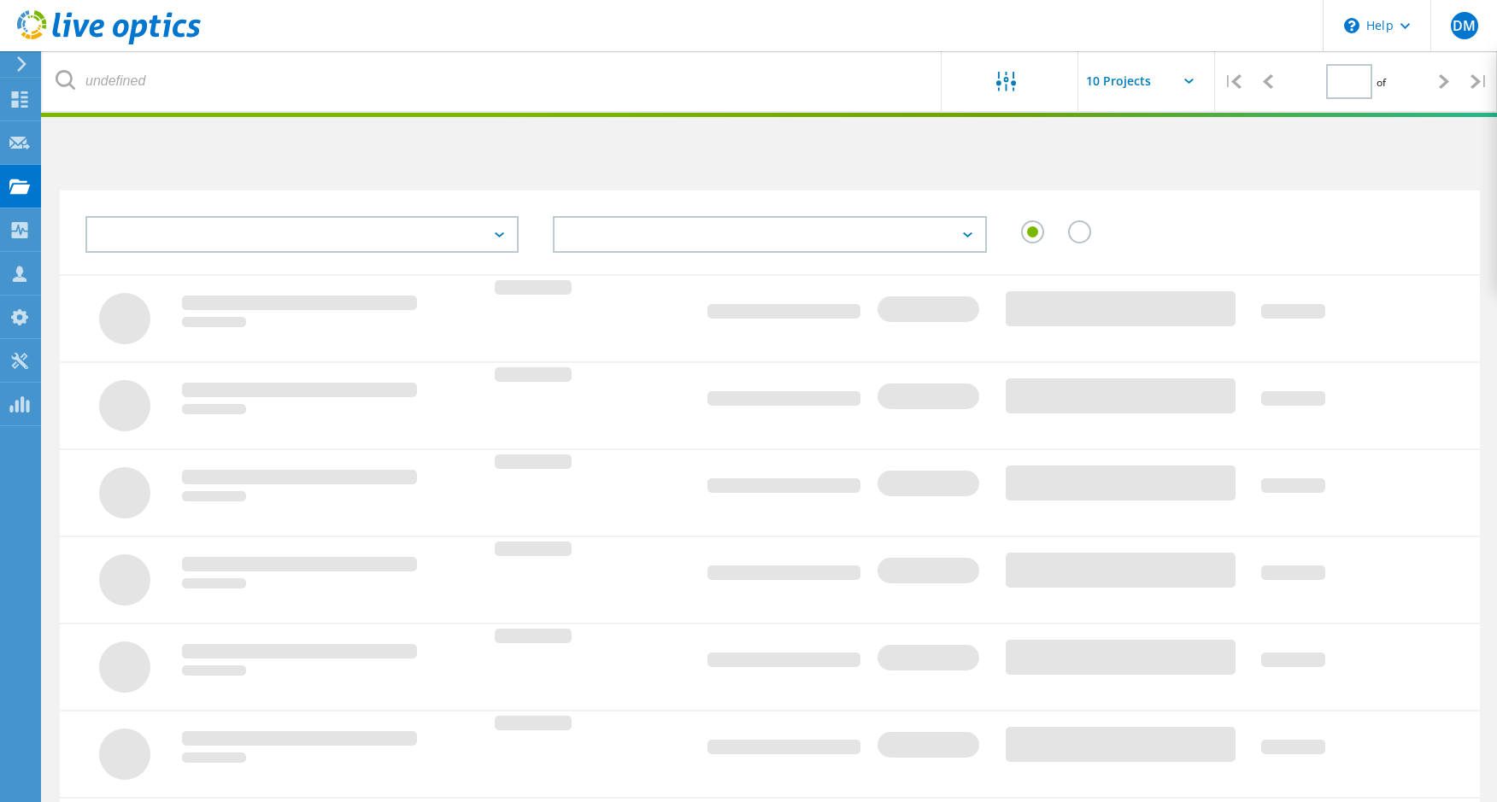
type input "1"
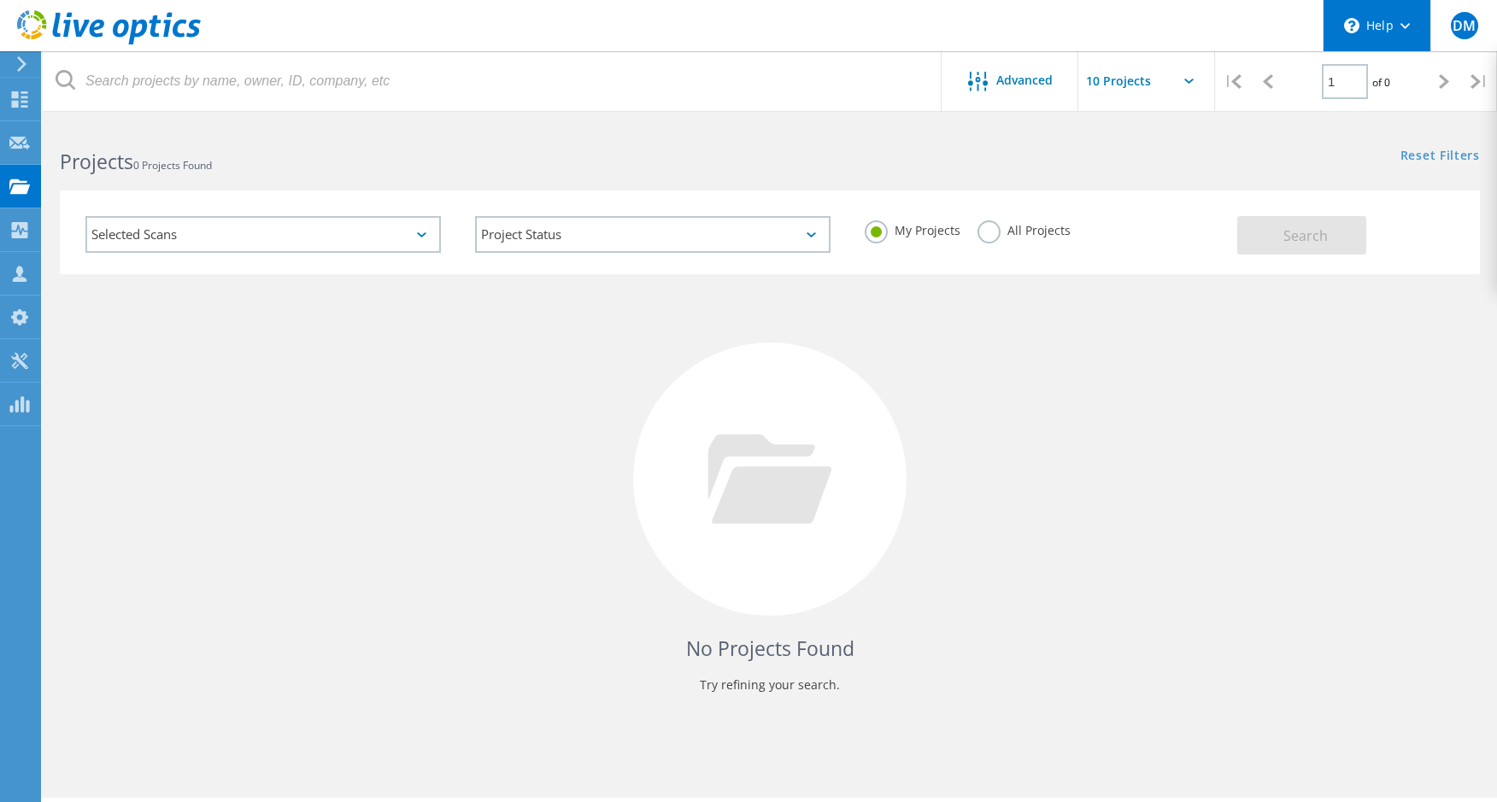
click at [1365, 20] on div "\n Help" at bounding box center [1376, 25] width 108 height 51
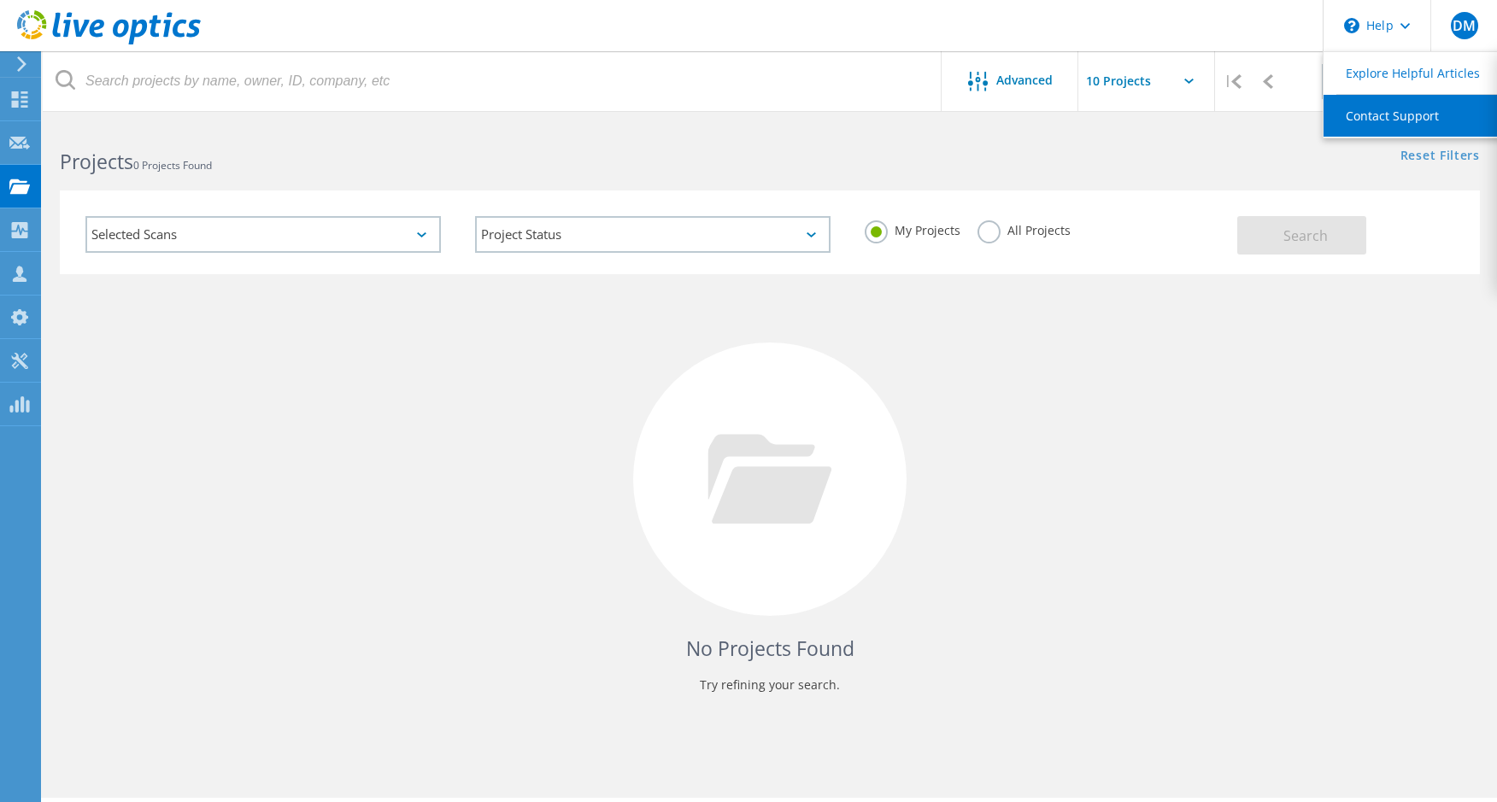
click at [1364, 107] on link "Contact Support" at bounding box center [1418, 116] width 190 height 42
click at [202, 308] on div "No Projects Found Try refining your search." at bounding box center [770, 495] width 1420 height 442
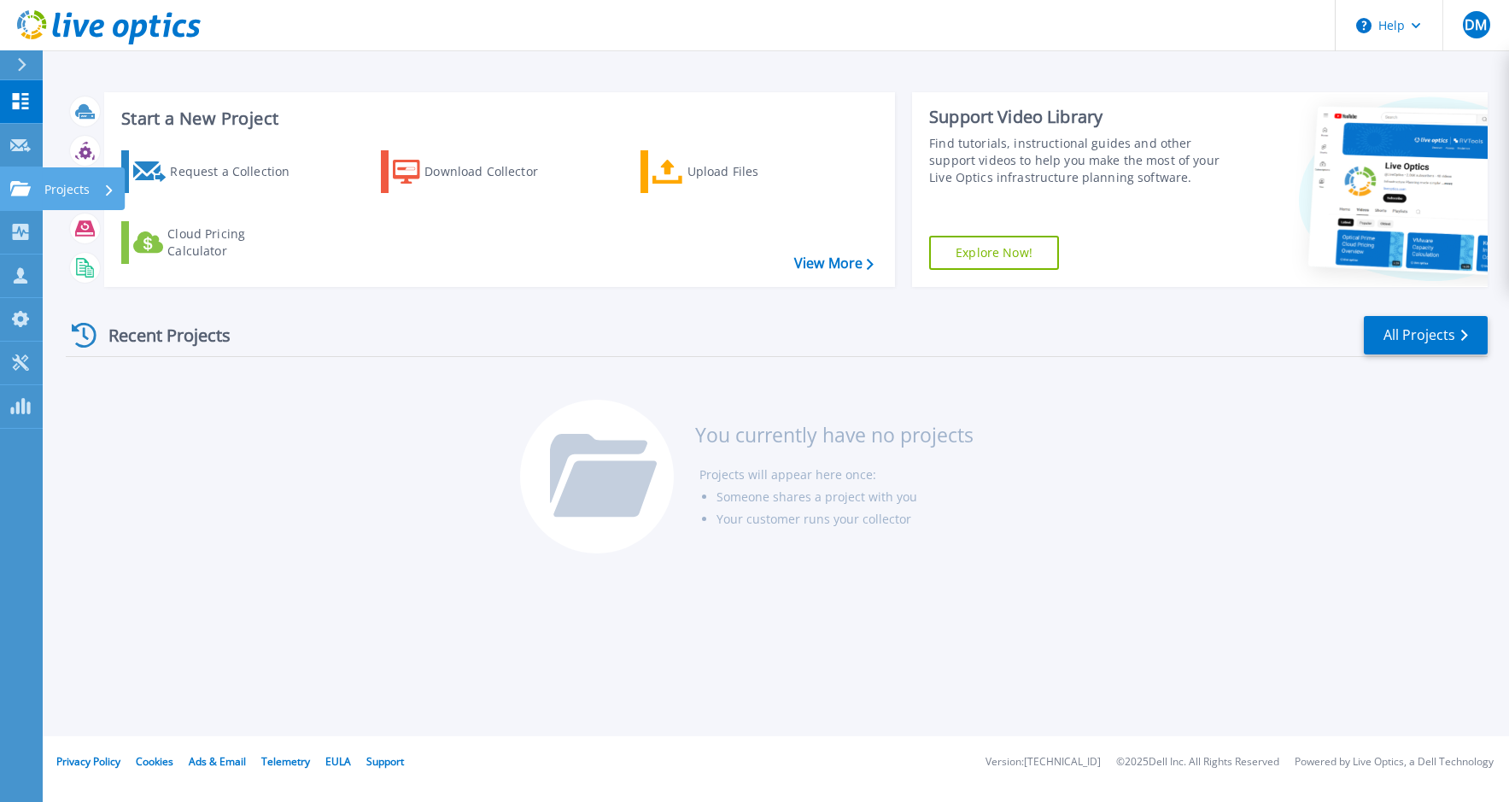
click at [9, 190] on link "Projects Projects" at bounding box center [21, 189] width 43 height 44
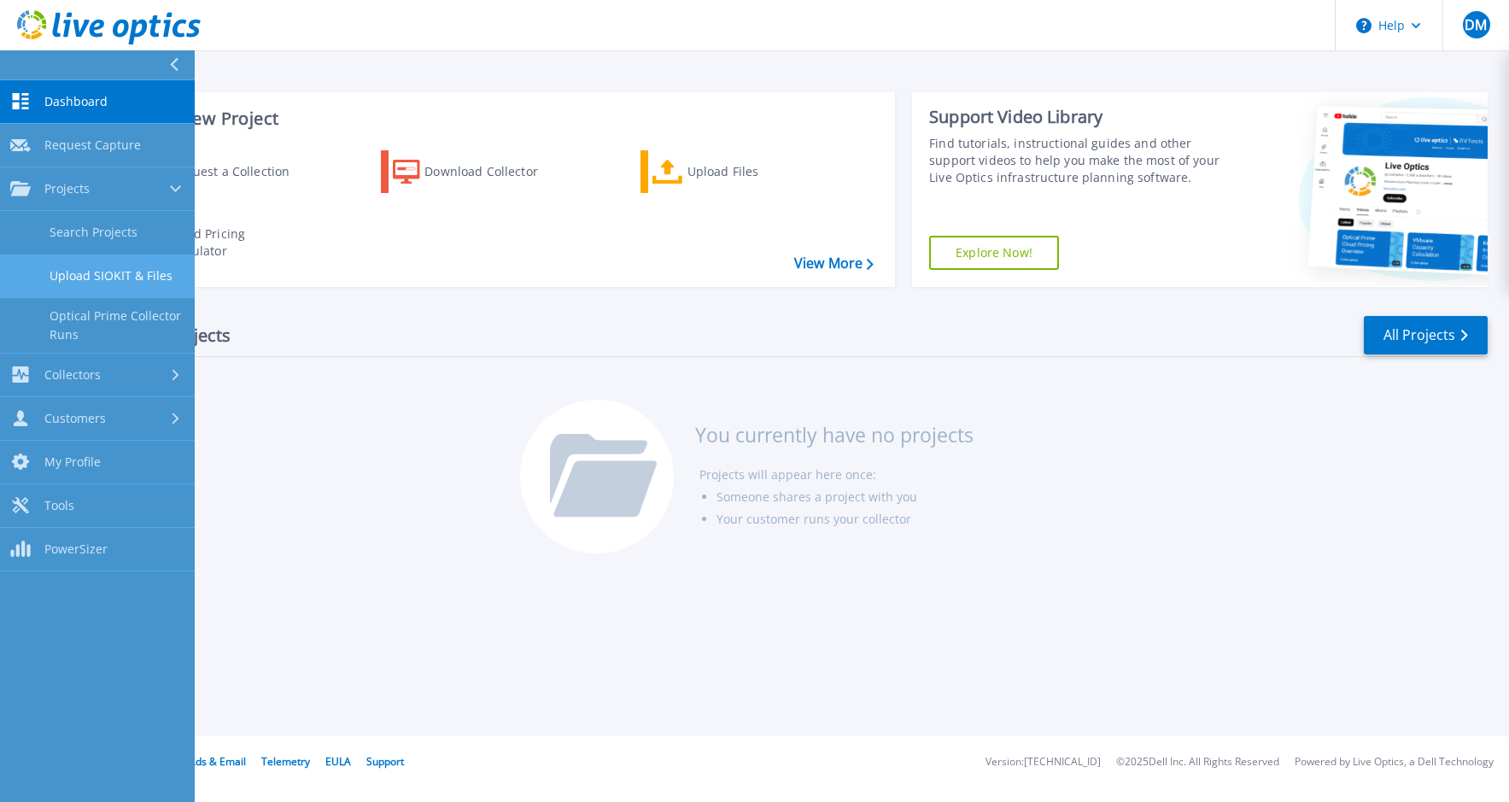
click at [138, 272] on link "Upload SIOKIT & Files" at bounding box center [97, 277] width 195 height 44
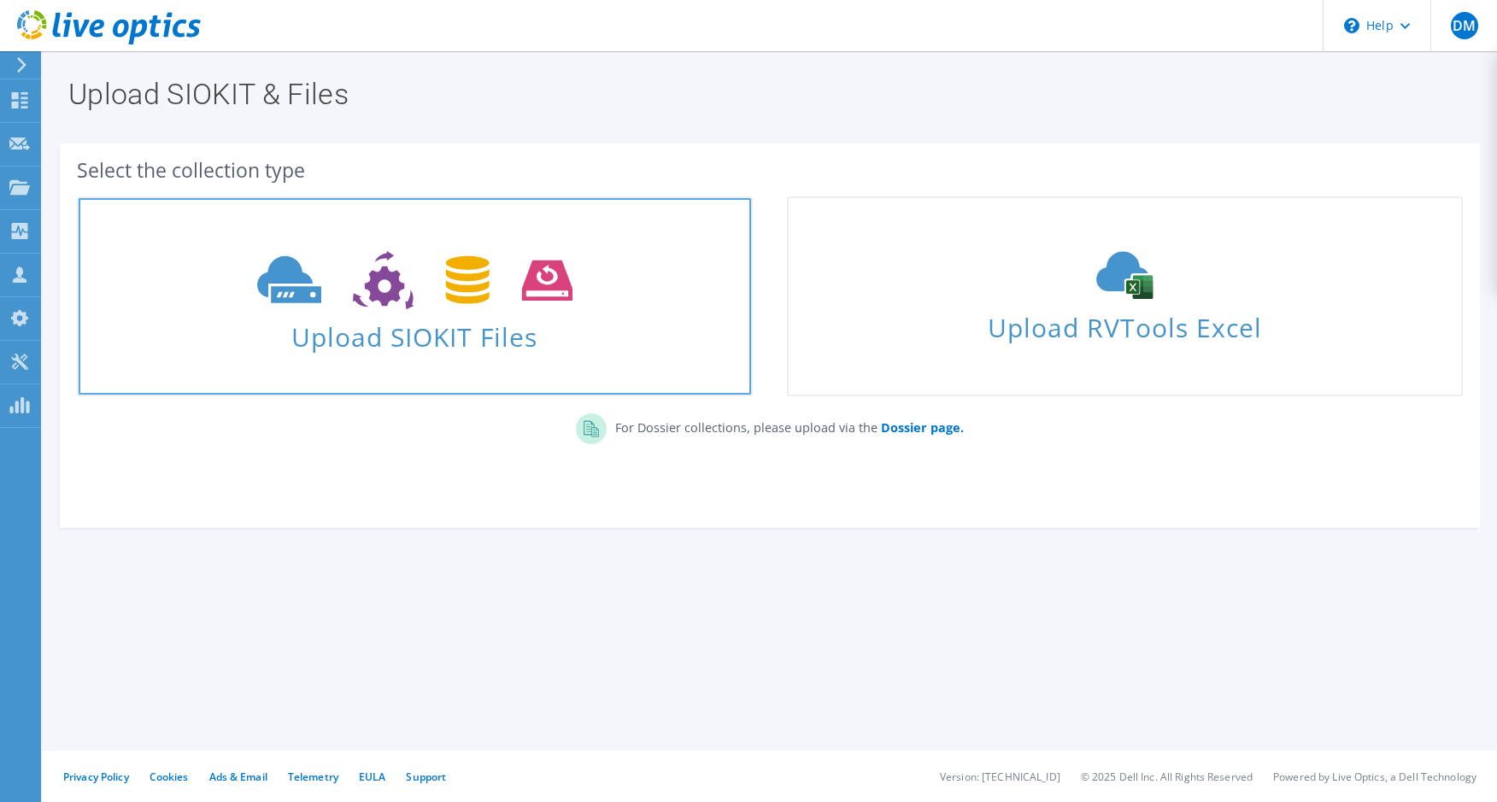
click at [572, 300] on use at bounding box center [414, 280] width 315 height 59
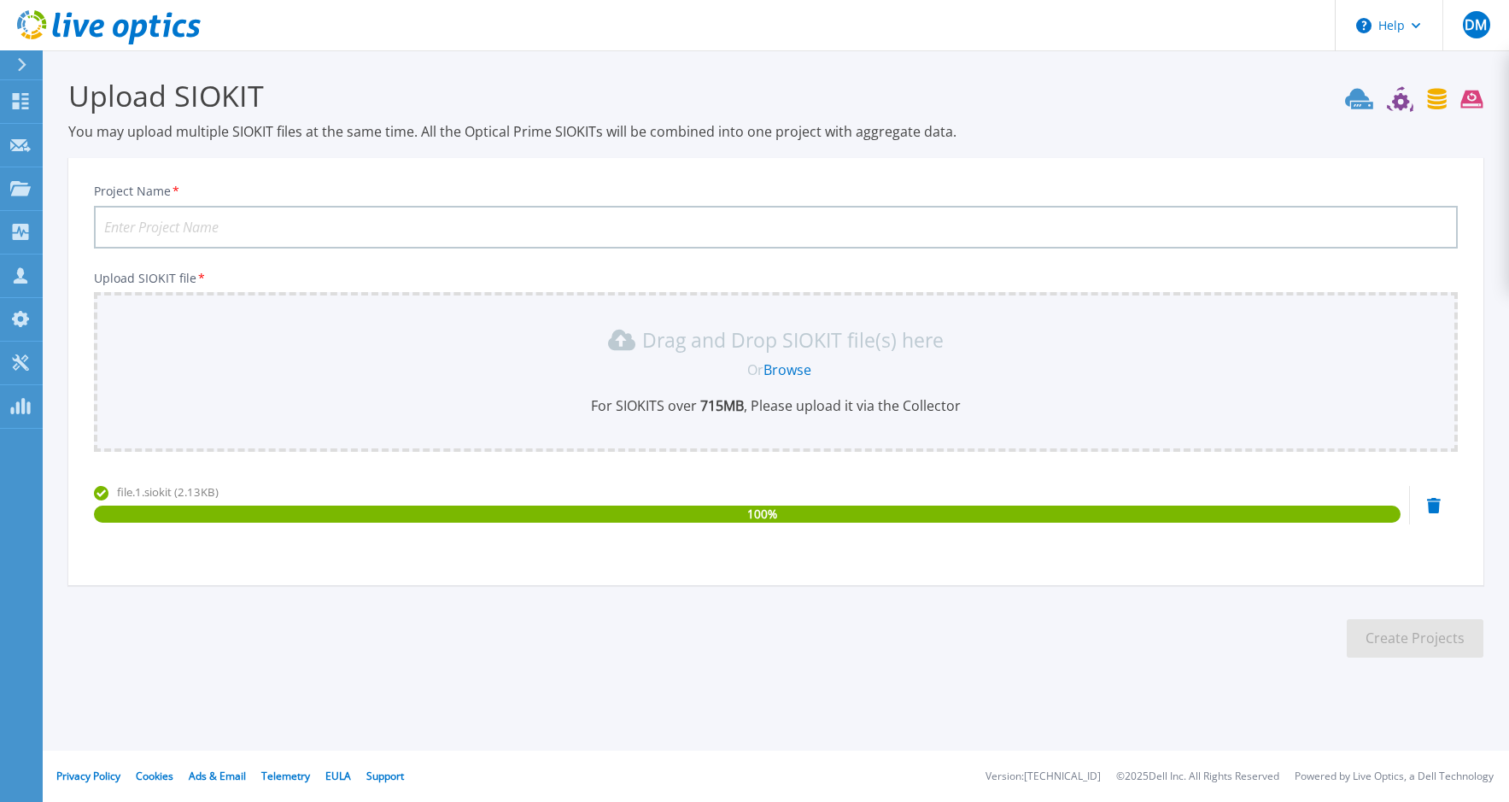
click at [335, 221] on input "Project Name *" at bounding box center [776, 227] width 1364 height 43
type input "test"
click at [1450, 649] on button "Create Projects" at bounding box center [1415, 638] width 137 height 38
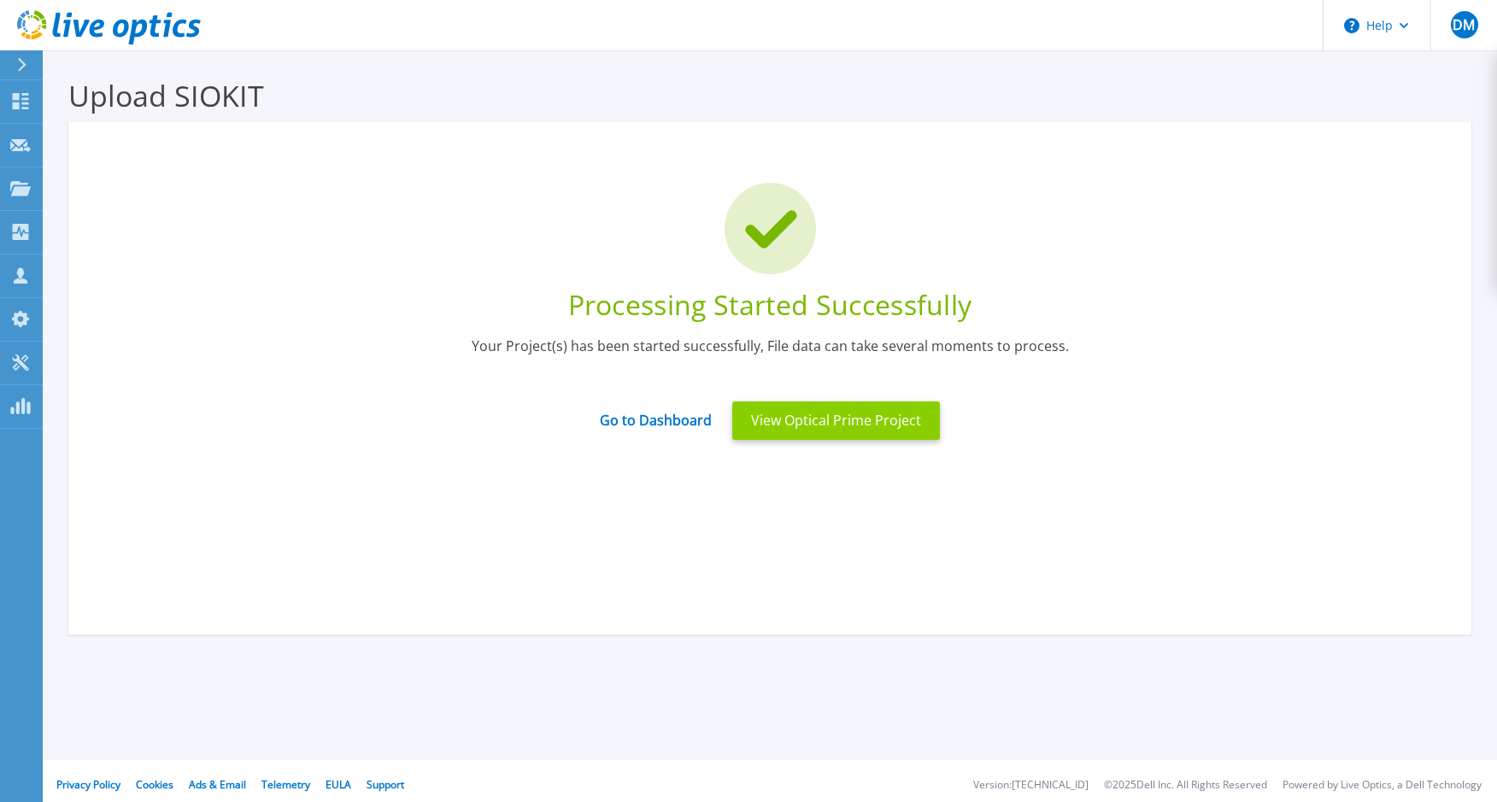
click at [835, 421] on button "View Optical Prime Project" at bounding box center [836, 420] width 208 height 38
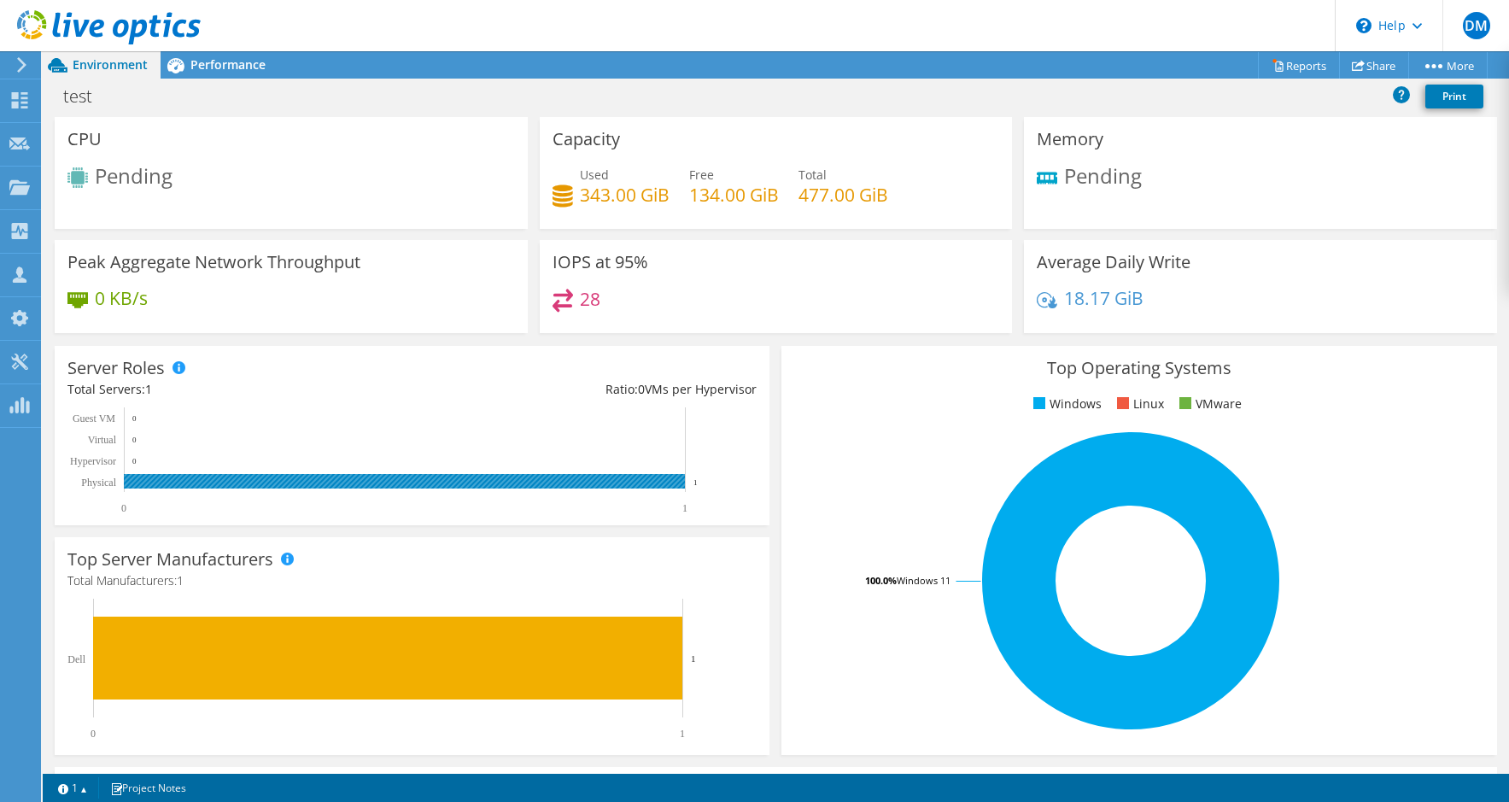
click at [287, 487] on rect at bounding box center [404, 481] width 561 height 15
click at [282, 477] on rect at bounding box center [404, 481] width 561 height 15
click at [254, 67] on span "Performance" at bounding box center [227, 64] width 75 height 16
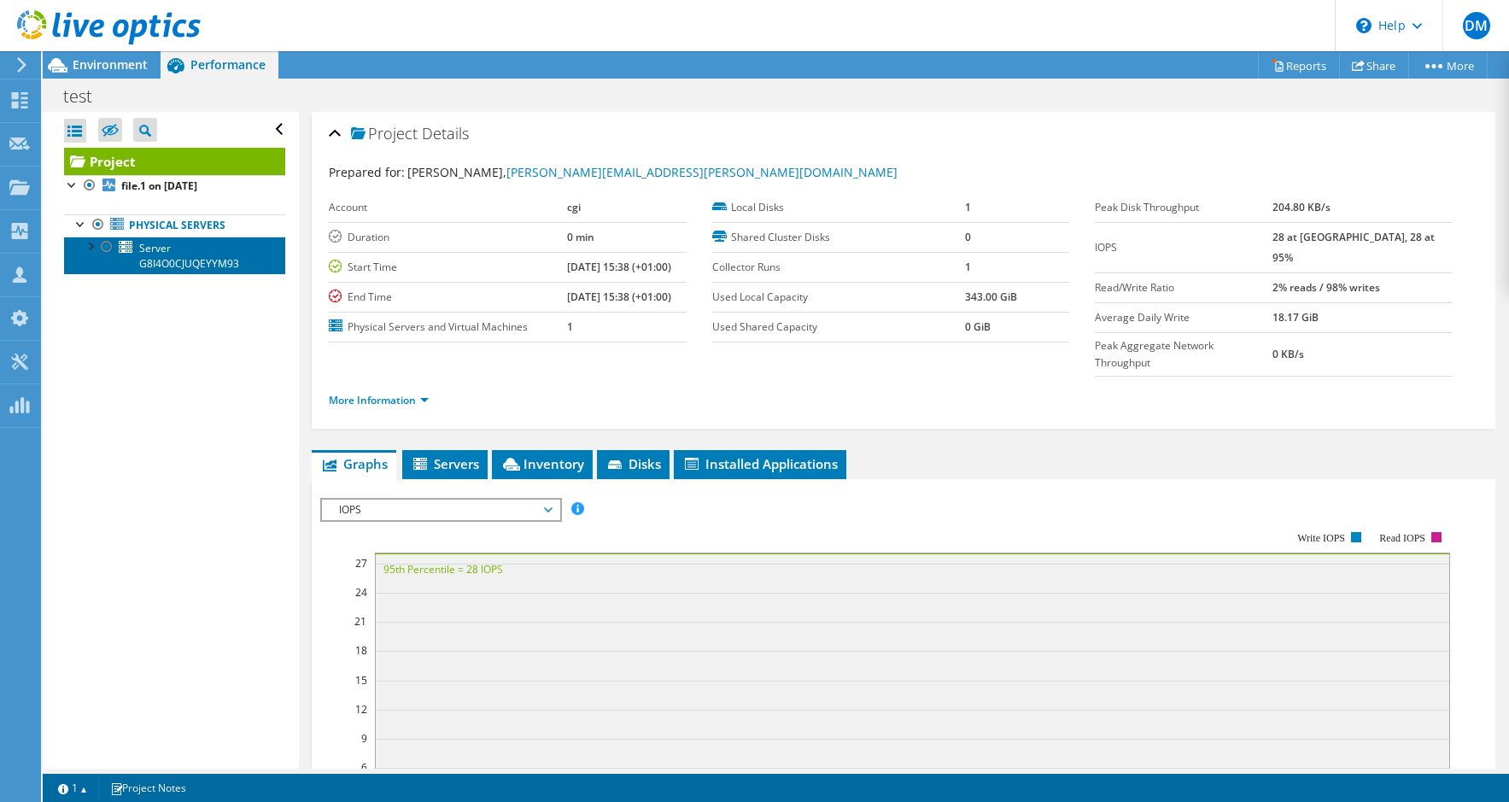
click at [206, 264] on span "Server G8I4O0CJUQEYYM93" at bounding box center [189, 256] width 100 height 30
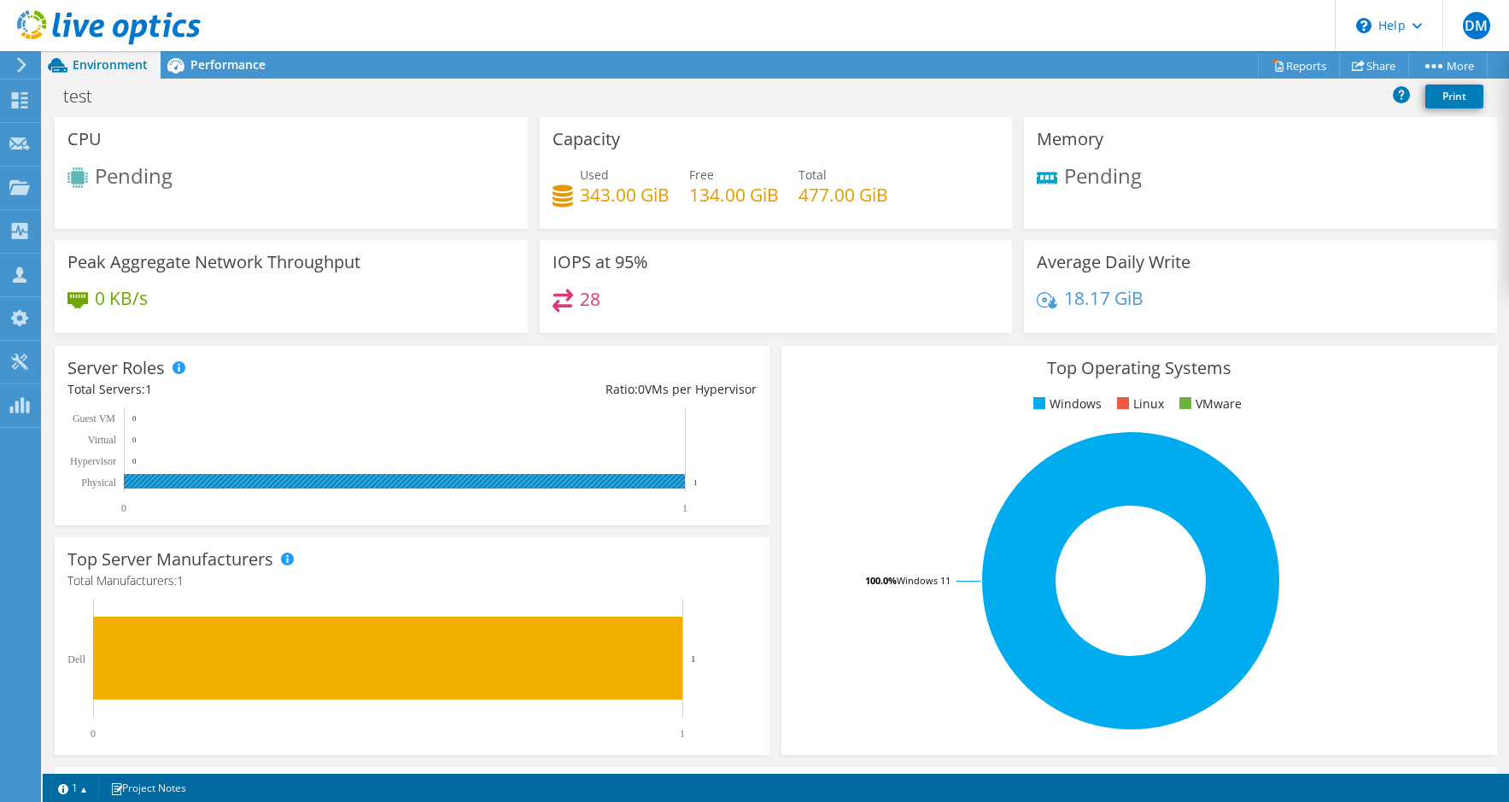
click at [169, 478] on rect at bounding box center [404, 481] width 561 height 15
click at [243, 57] on span "Performance" at bounding box center [227, 64] width 75 height 16
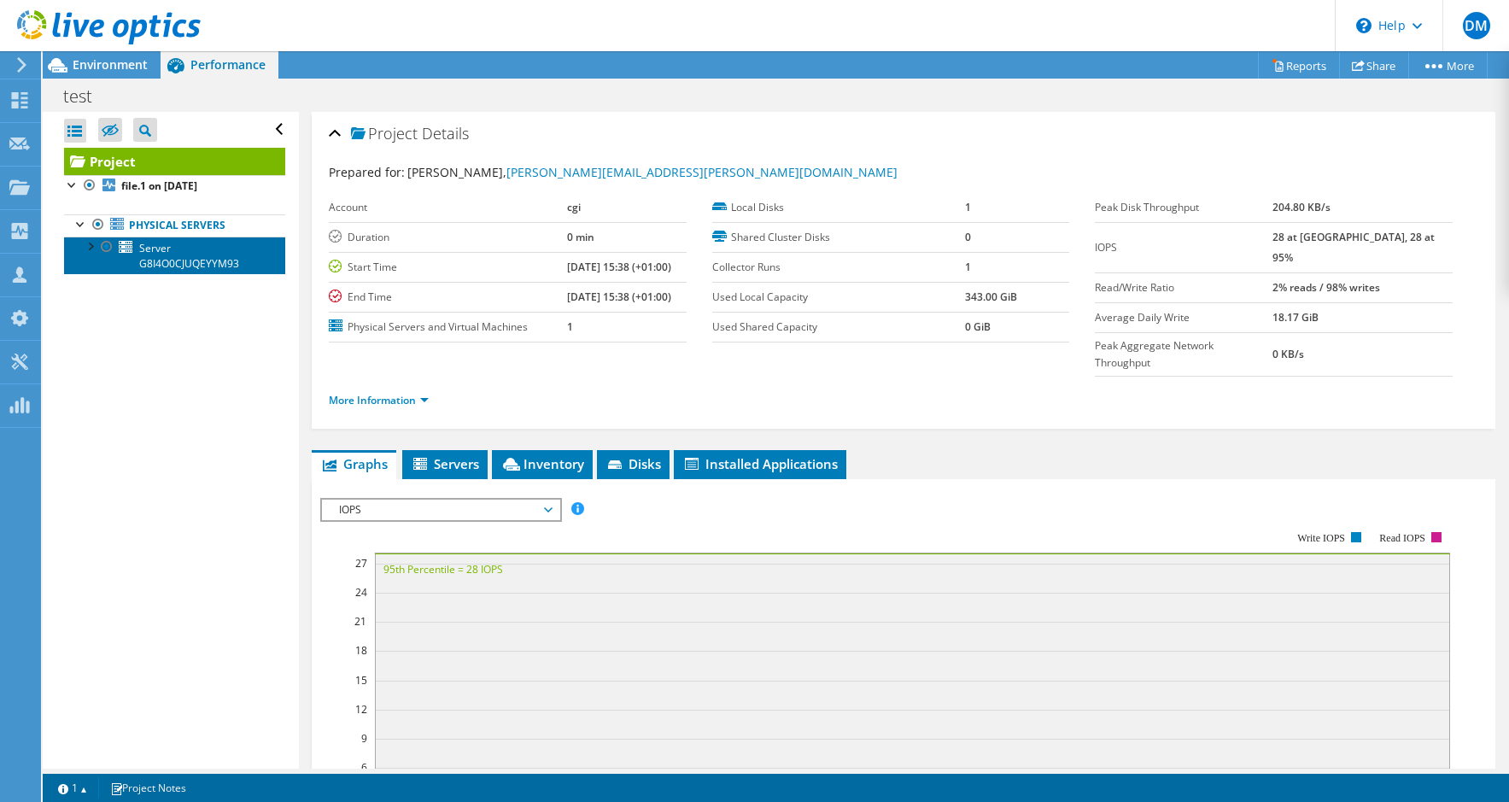
click at [196, 257] on span "Server G8I4O0CJUQEYYM93" at bounding box center [189, 256] width 100 height 30
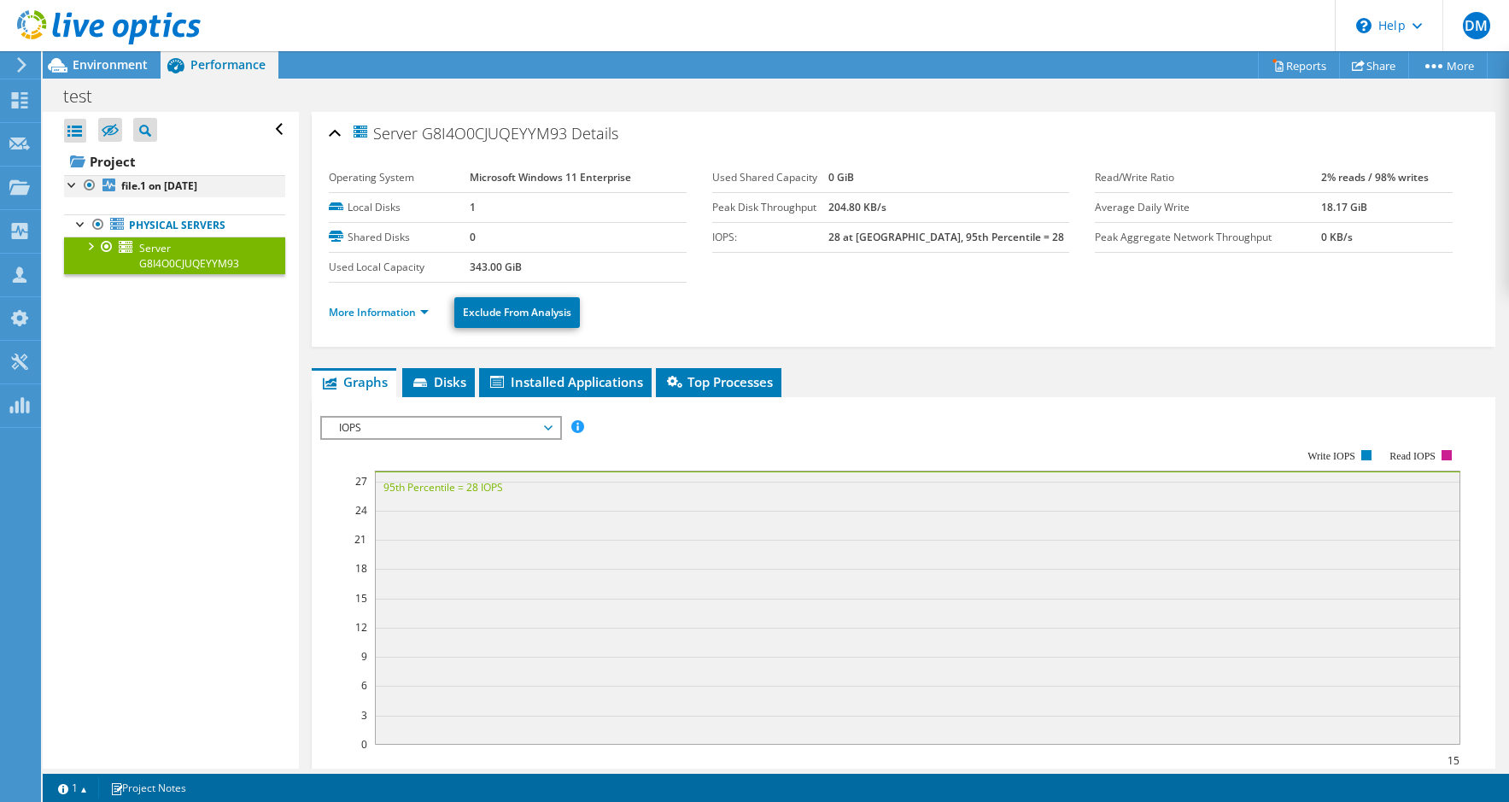
click at [69, 185] on div at bounding box center [72, 183] width 17 height 17
click at [71, 185] on div at bounding box center [72, 183] width 17 height 17
click at [441, 380] on span "Disks" at bounding box center [439, 381] width 56 height 17
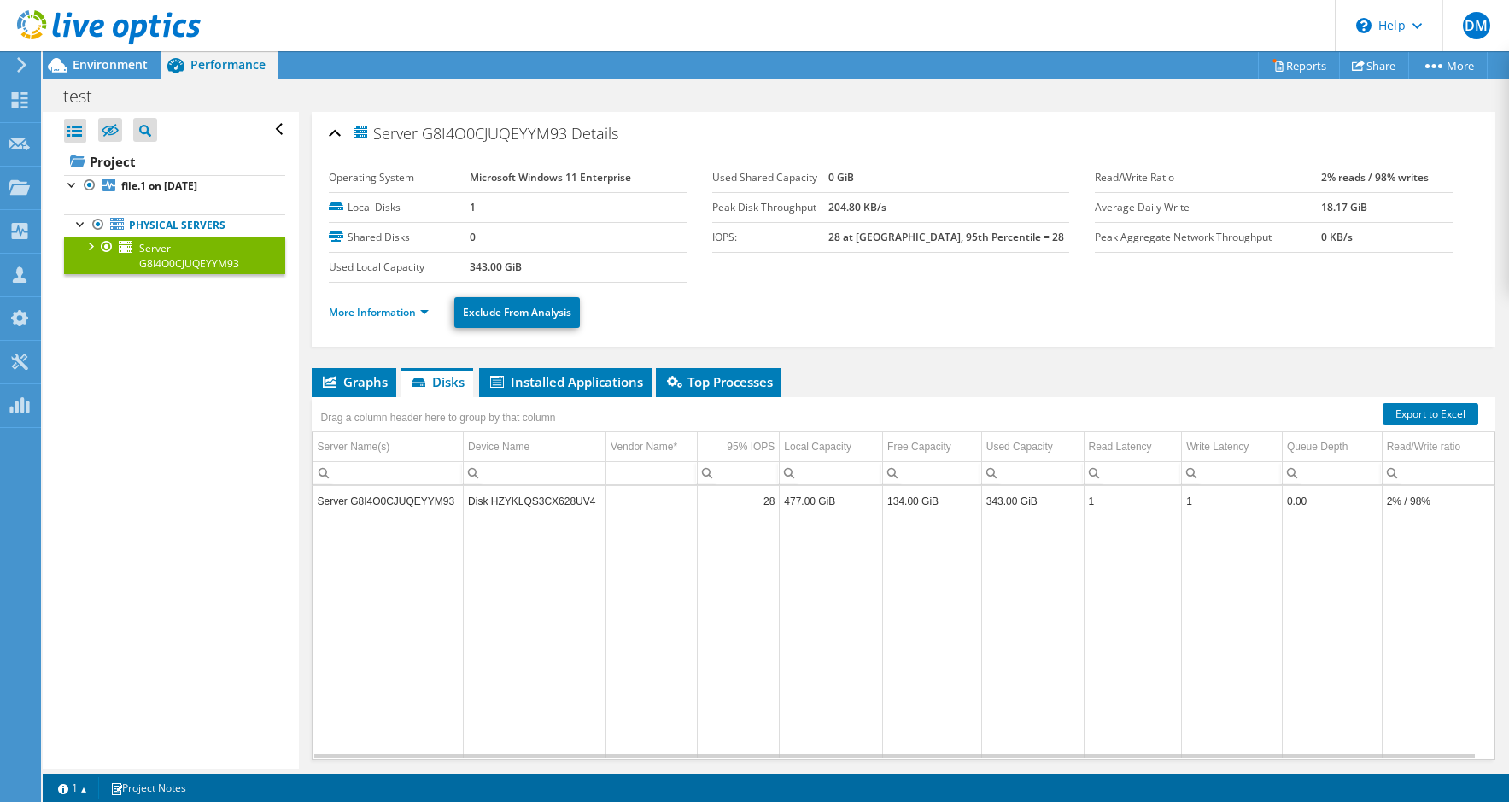
click at [151, 601] on div "Open All Close All Hide Excluded Nodes Project Tree Filter" at bounding box center [170, 440] width 255 height 657
click at [114, 167] on link "Project" at bounding box center [174, 161] width 221 height 27
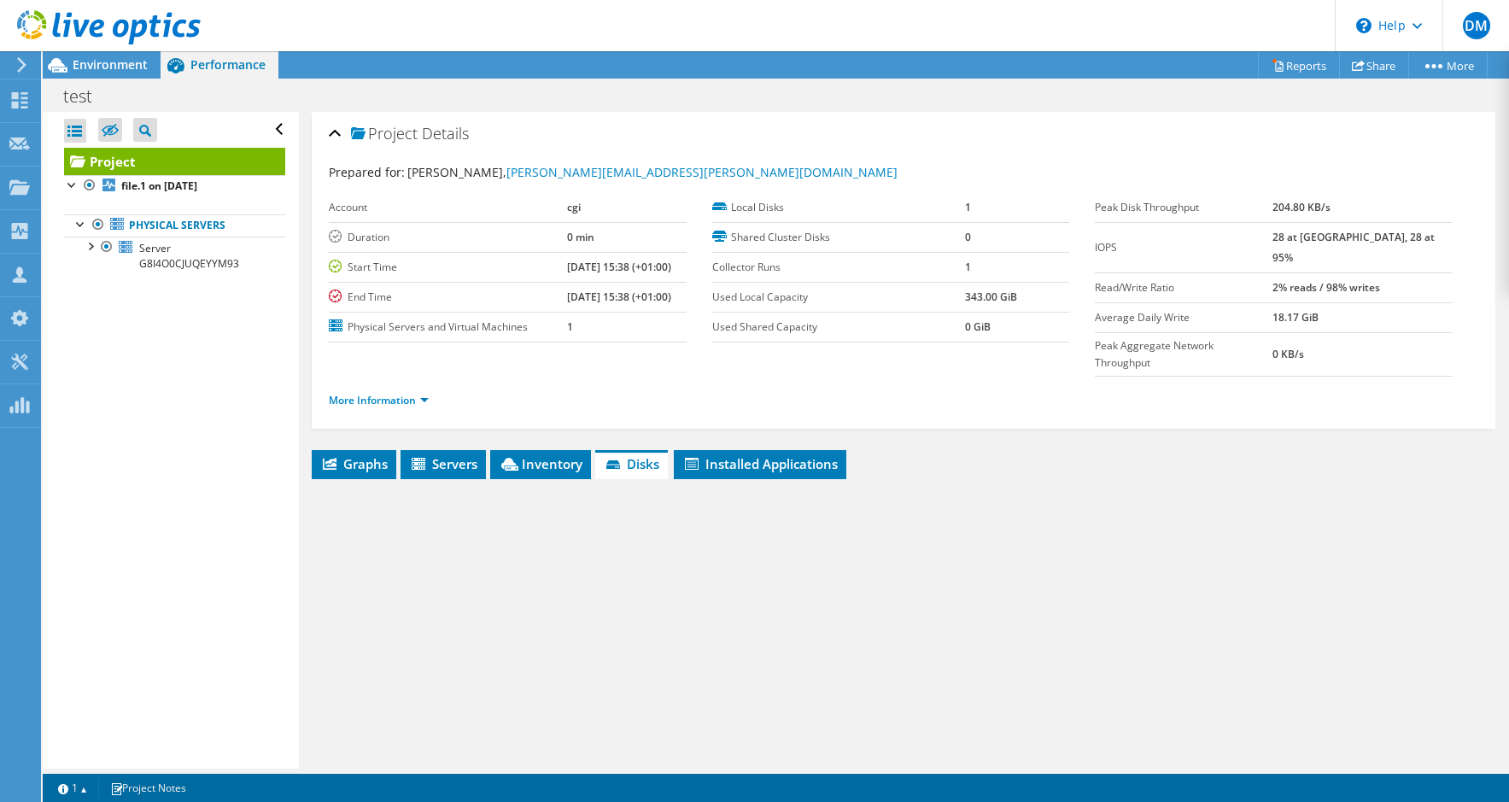
click at [114, 167] on link "Project" at bounding box center [174, 161] width 221 height 27
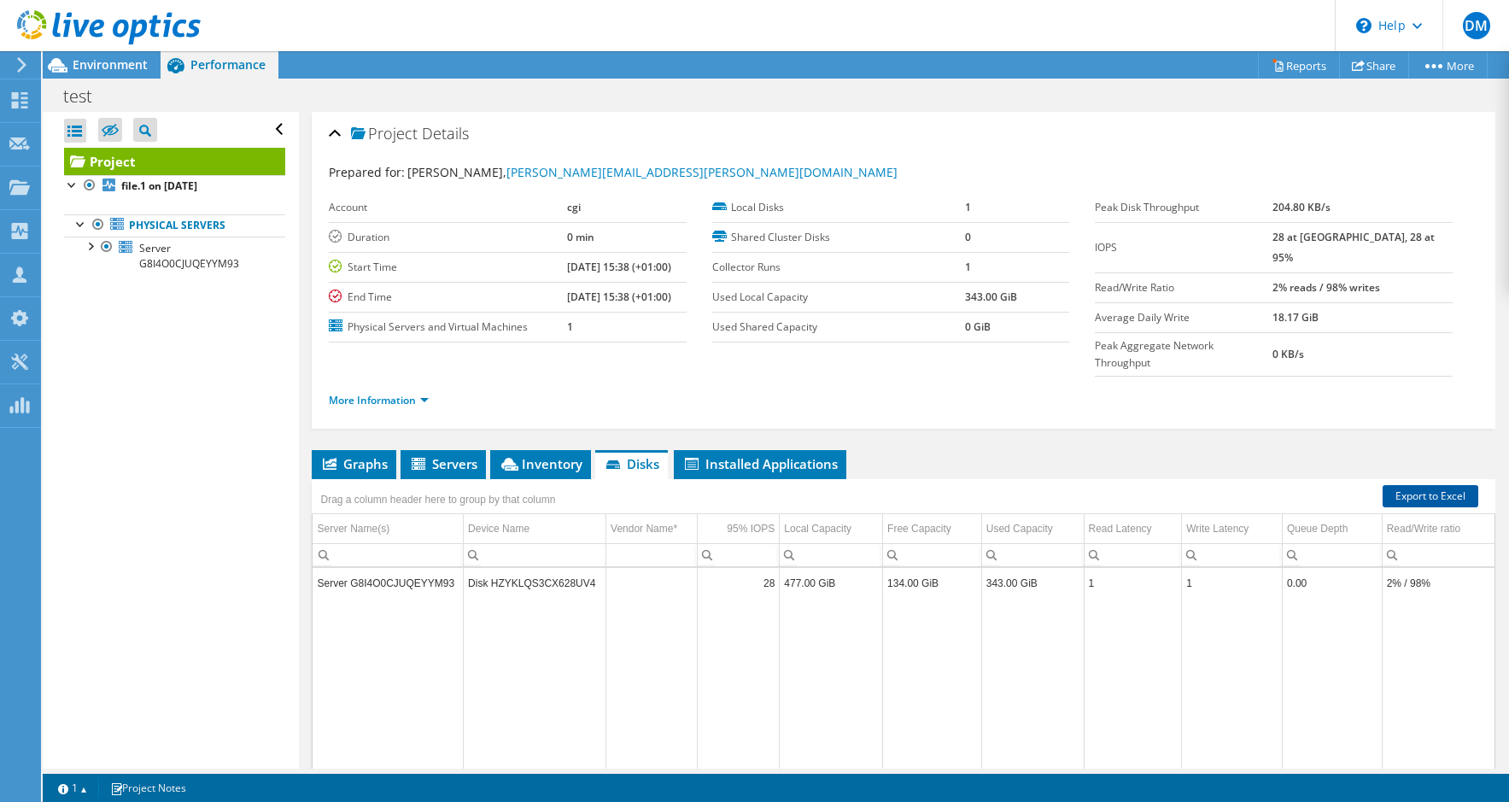
click at [1430, 485] on link "Export to Excel" at bounding box center [1431, 496] width 96 height 22
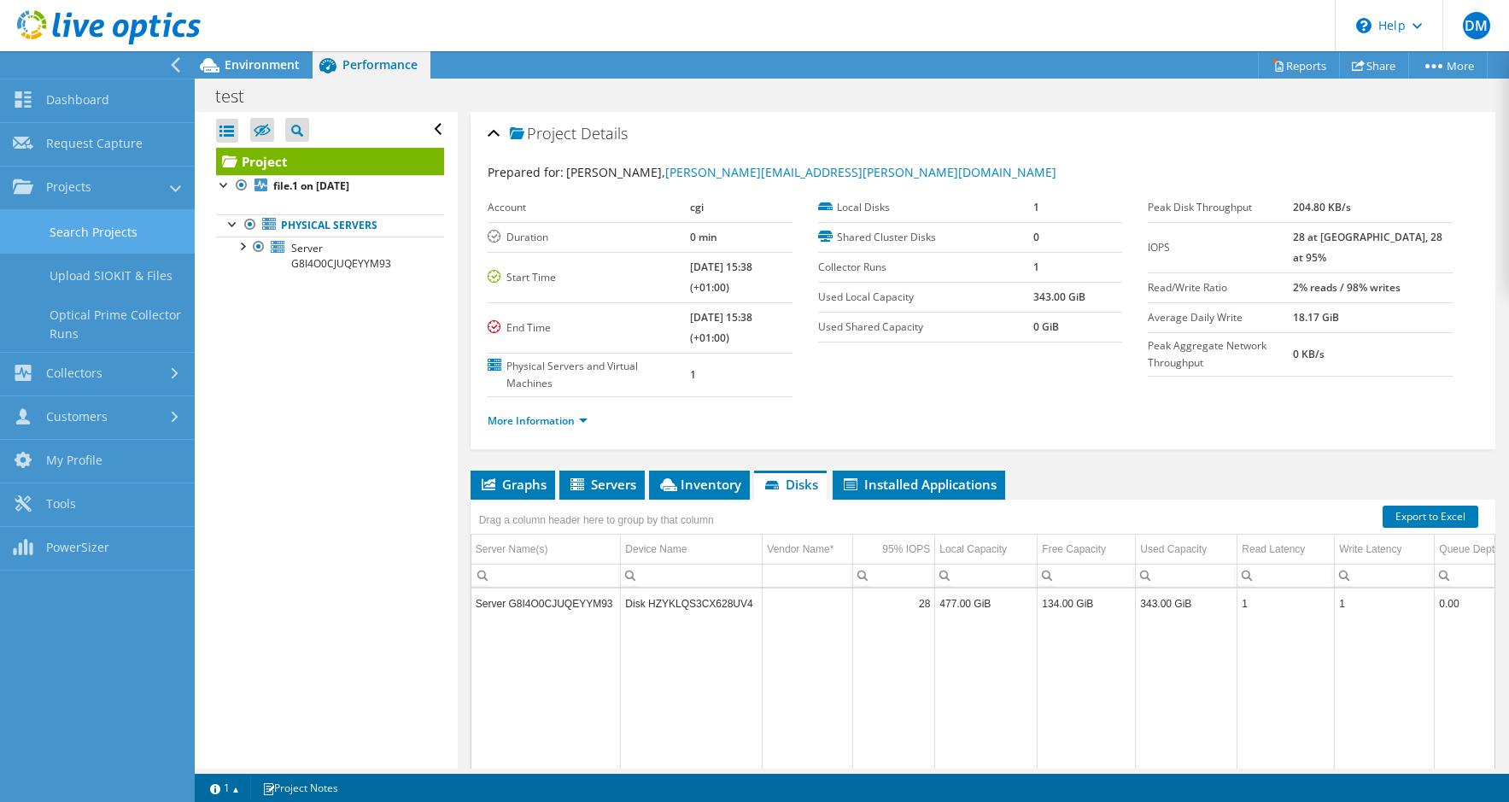
click at [81, 225] on link "Search Projects" at bounding box center [97, 232] width 195 height 44
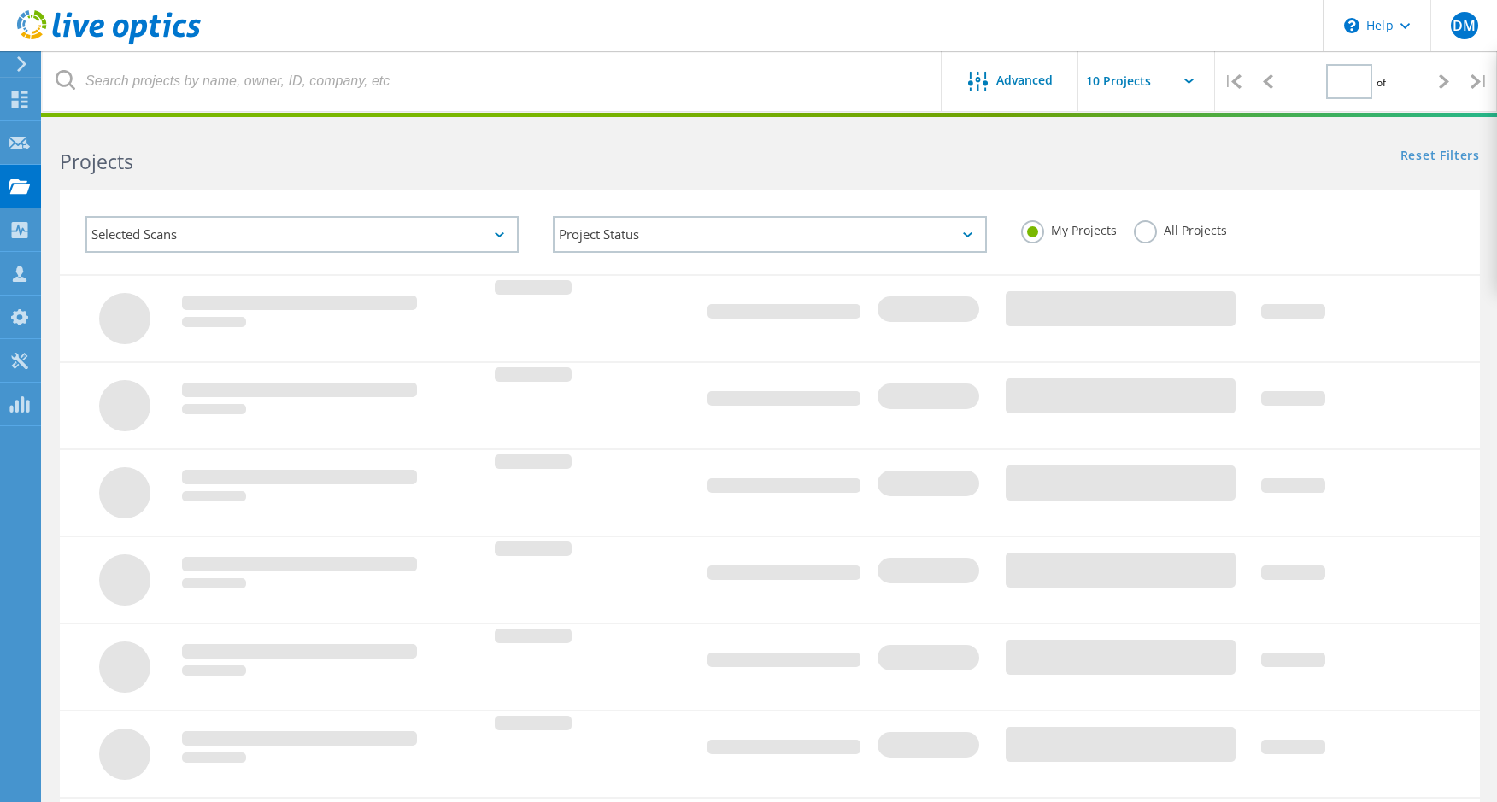
type input "1"
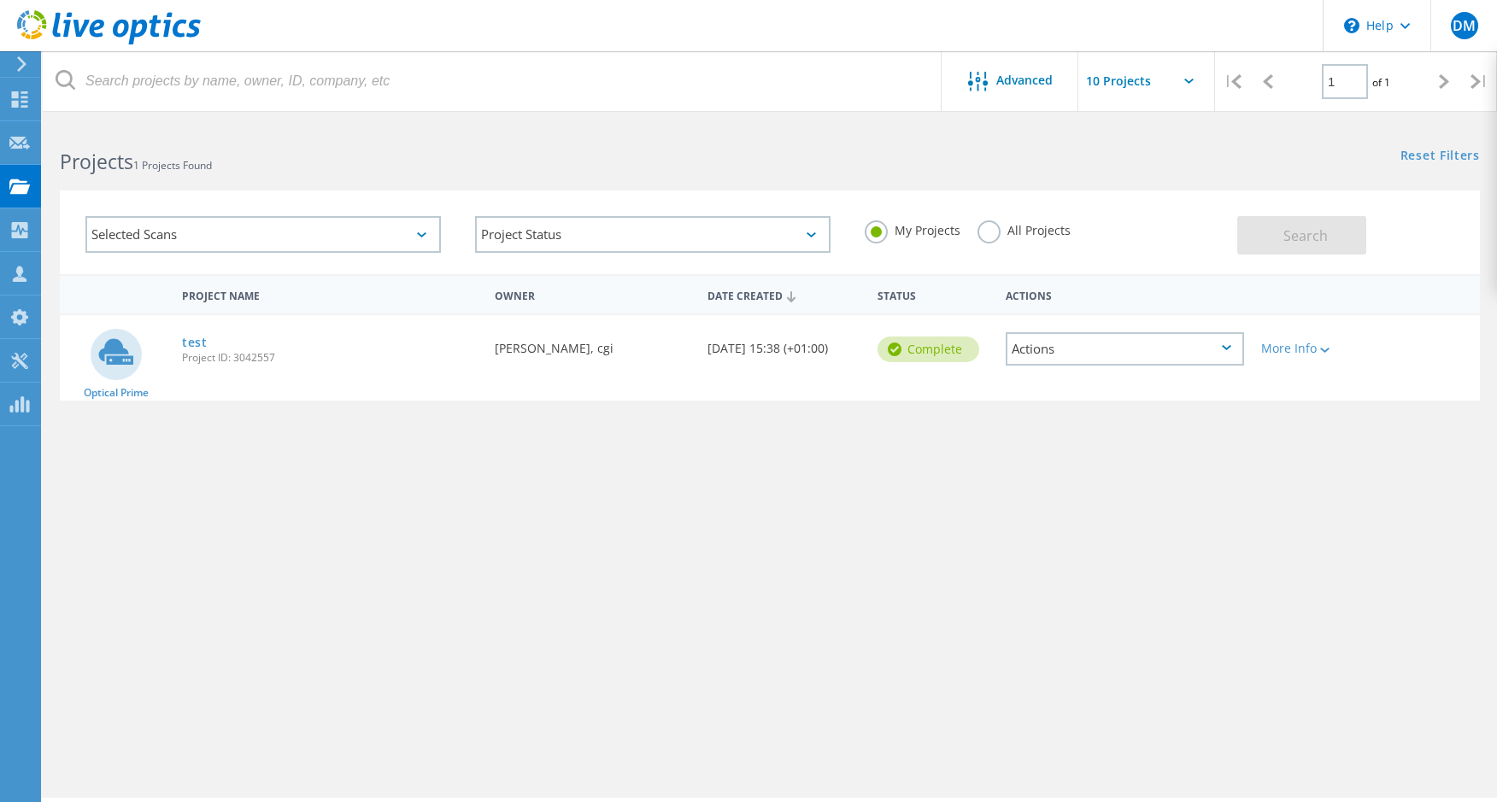
click at [1329, 359] on div "More Info" at bounding box center [1309, 343] width 114 height 56
click at [1327, 349] on icon at bounding box center [1324, 350] width 9 height 5
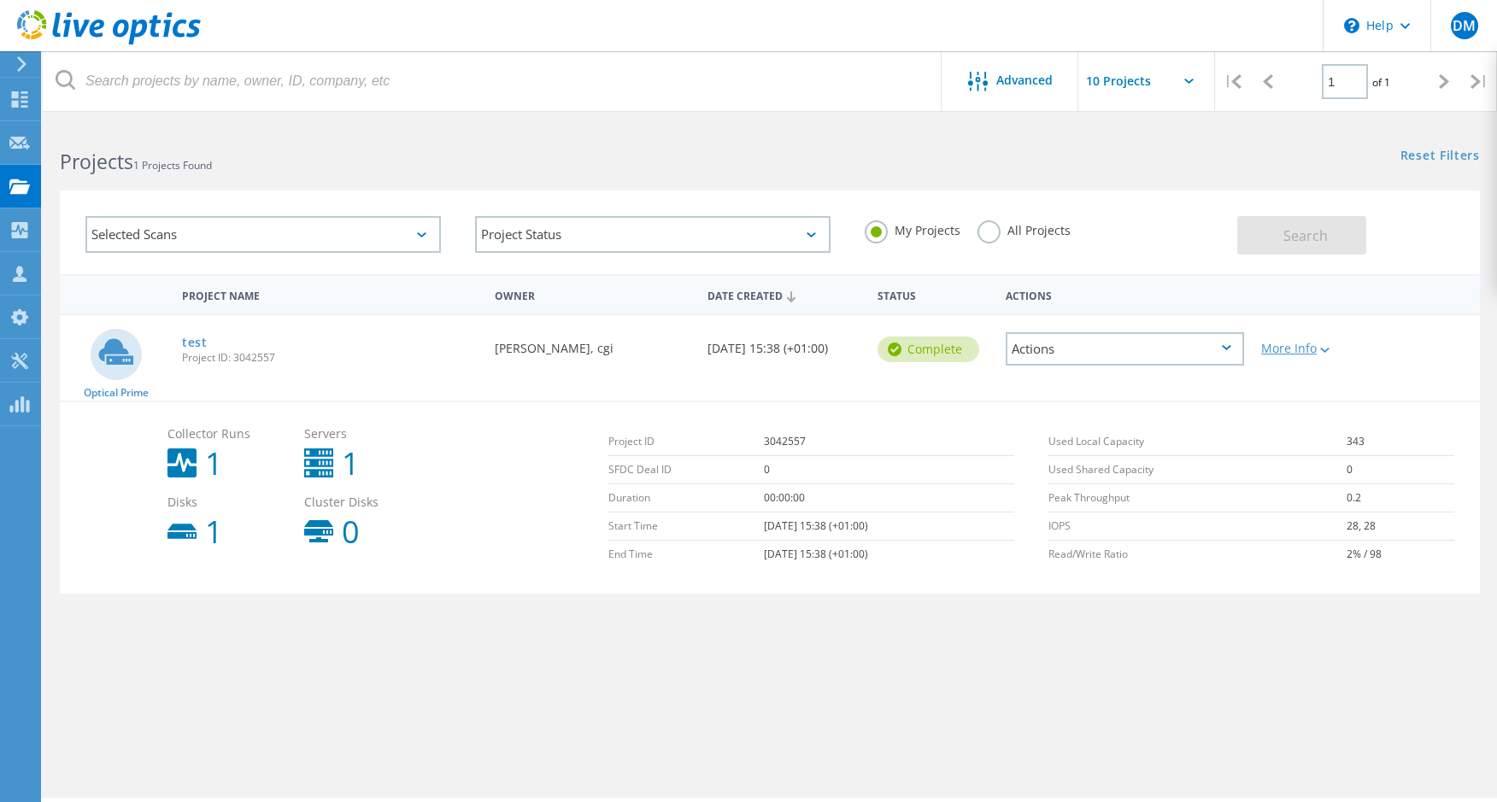
click at [1327, 349] on icon at bounding box center [1324, 350] width 9 height 5
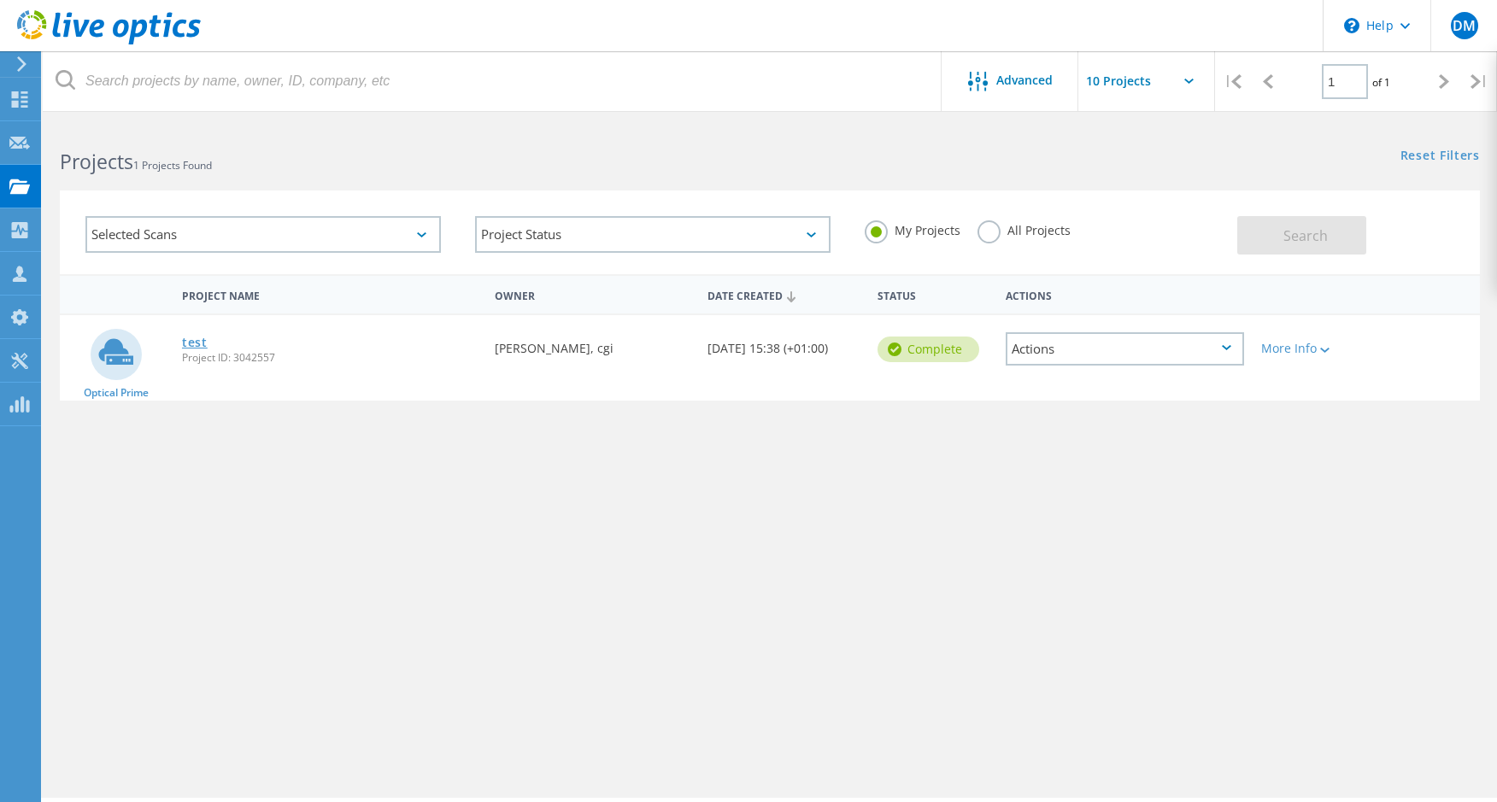
click at [205, 341] on link "test" at bounding box center [195, 343] width 26 height 12
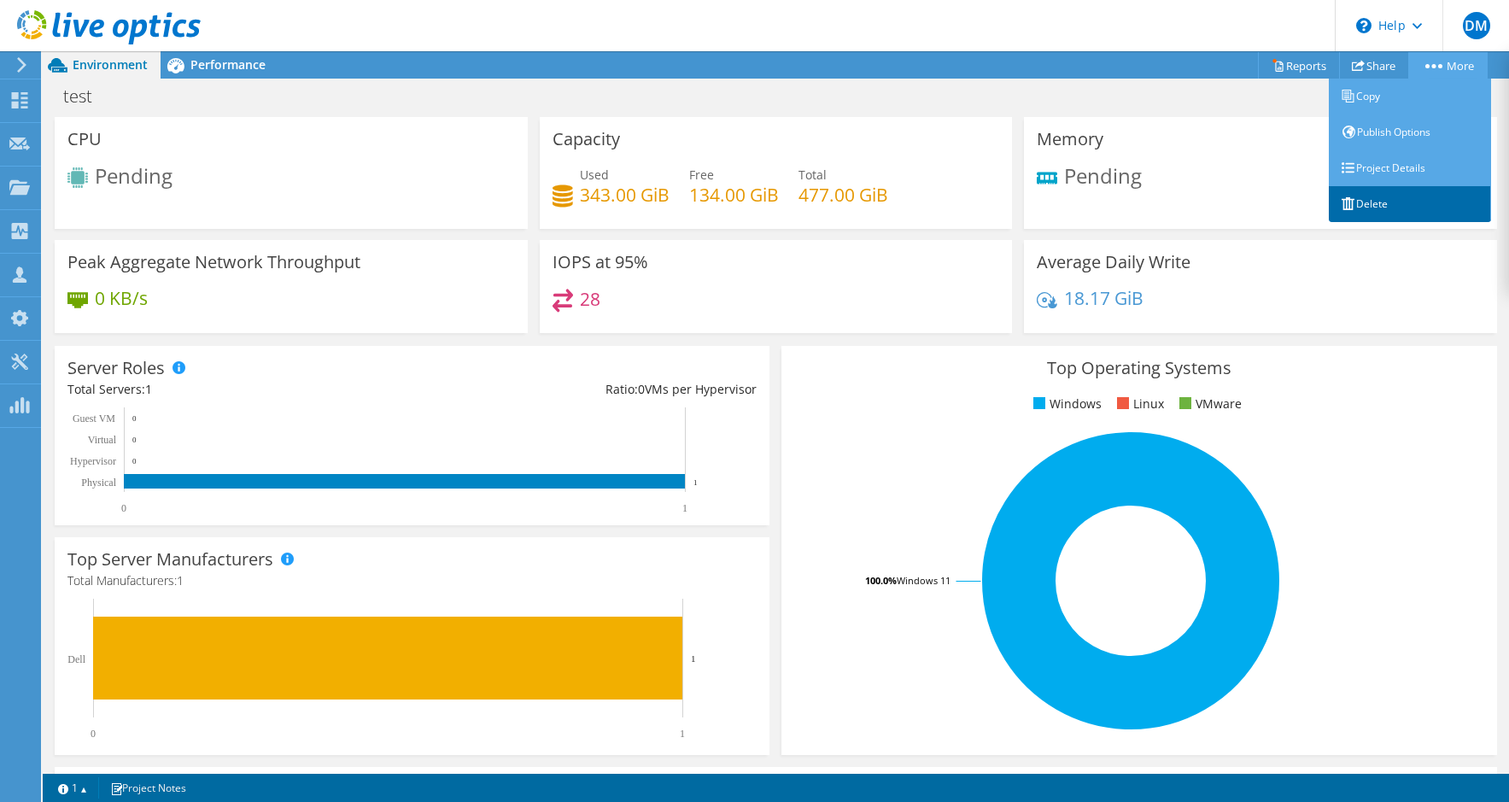
click at [1369, 192] on link "Delete" at bounding box center [1410, 204] width 162 height 36
click at [1358, 202] on link "Delete" at bounding box center [1410, 204] width 162 height 36
click at [1362, 207] on link "Delete" at bounding box center [1410, 204] width 162 height 36
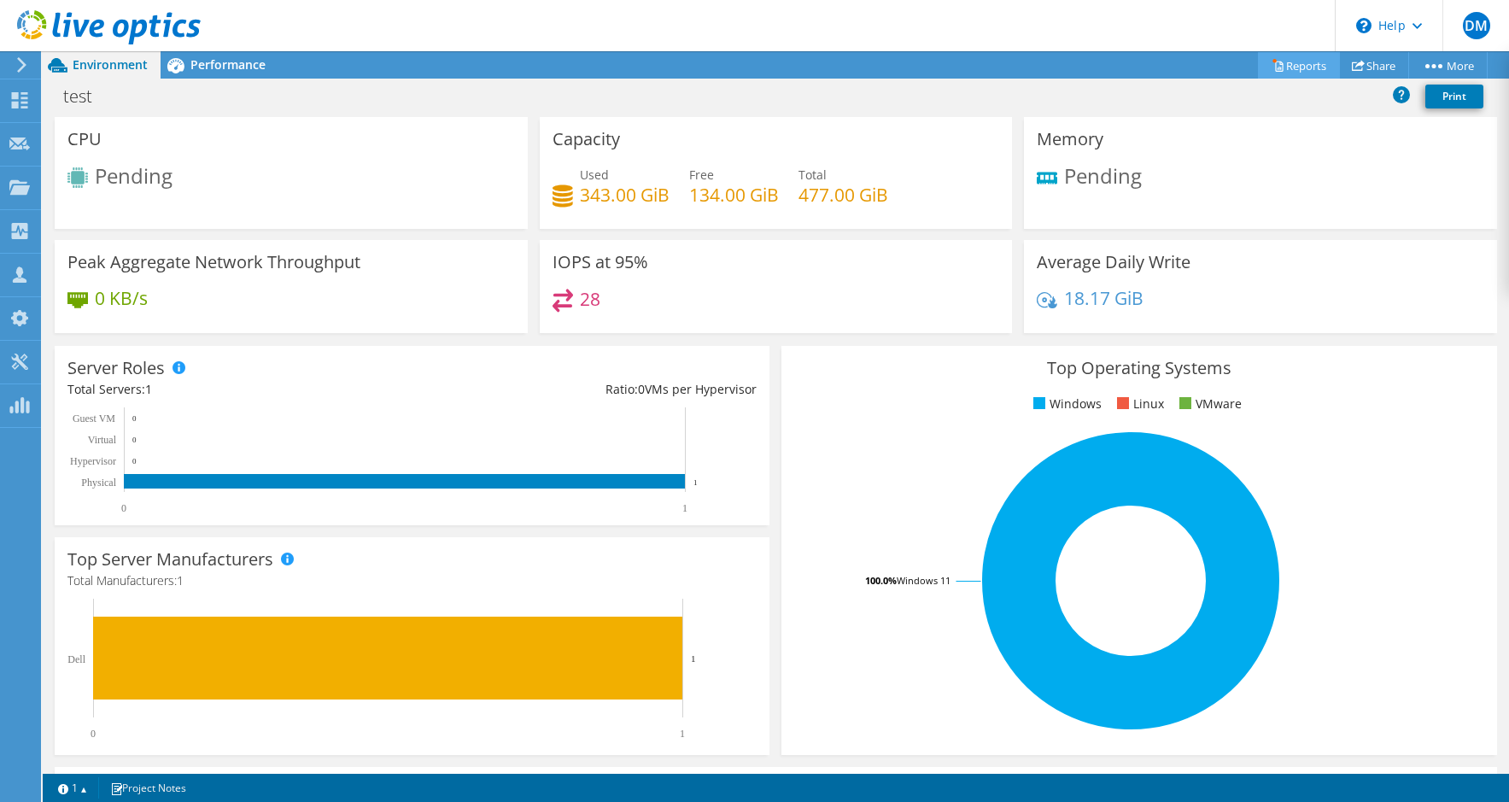
click at [1285, 67] on link "Reports" at bounding box center [1299, 65] width 82 height 26
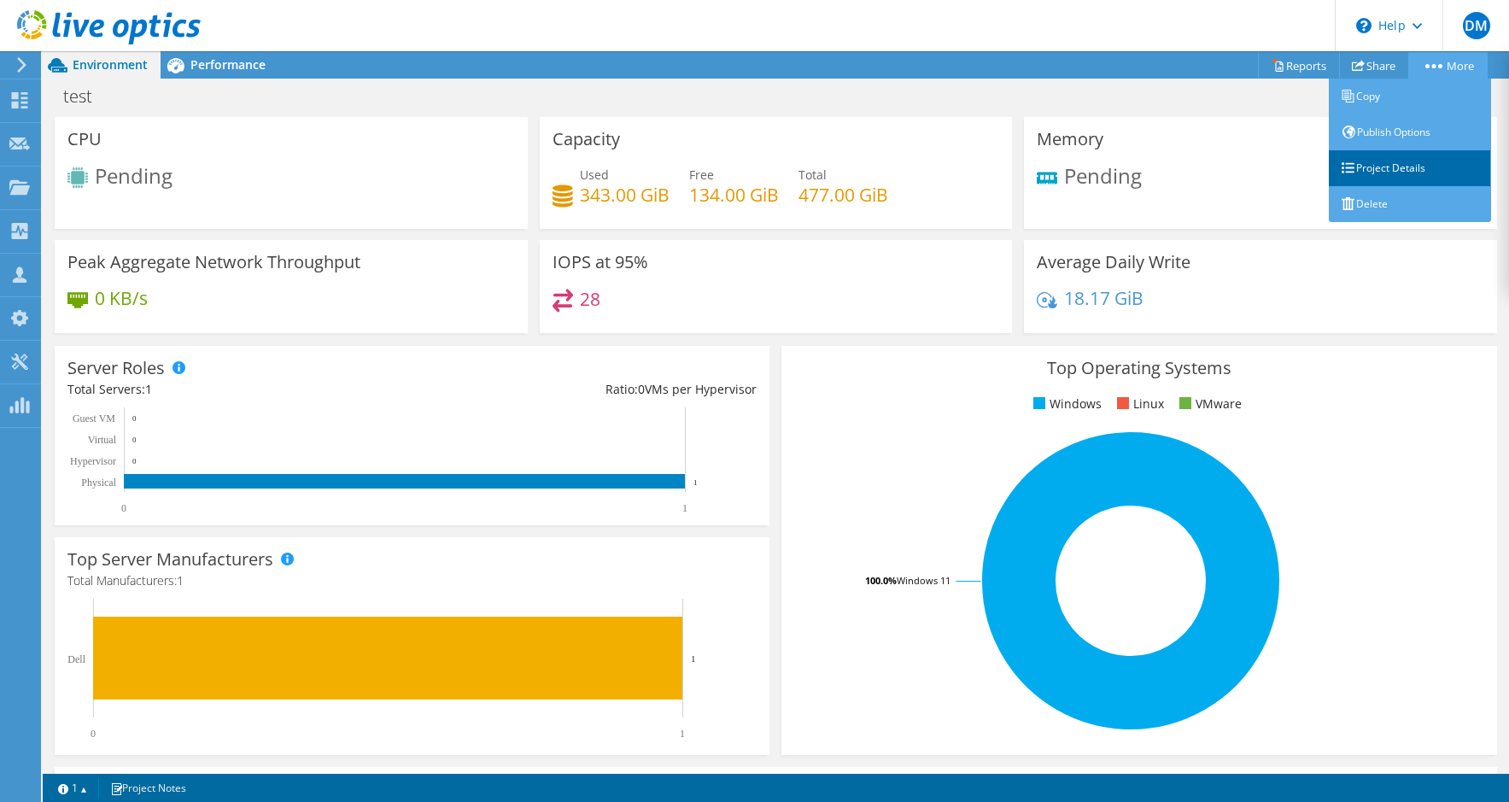
click at [1391, 173] on link "Project Details" at bounding box center [1410, 168] width 162 height 36
click at [1376, 209] on link "Delete" at bounding box center [1410, 204] width 162 height 36
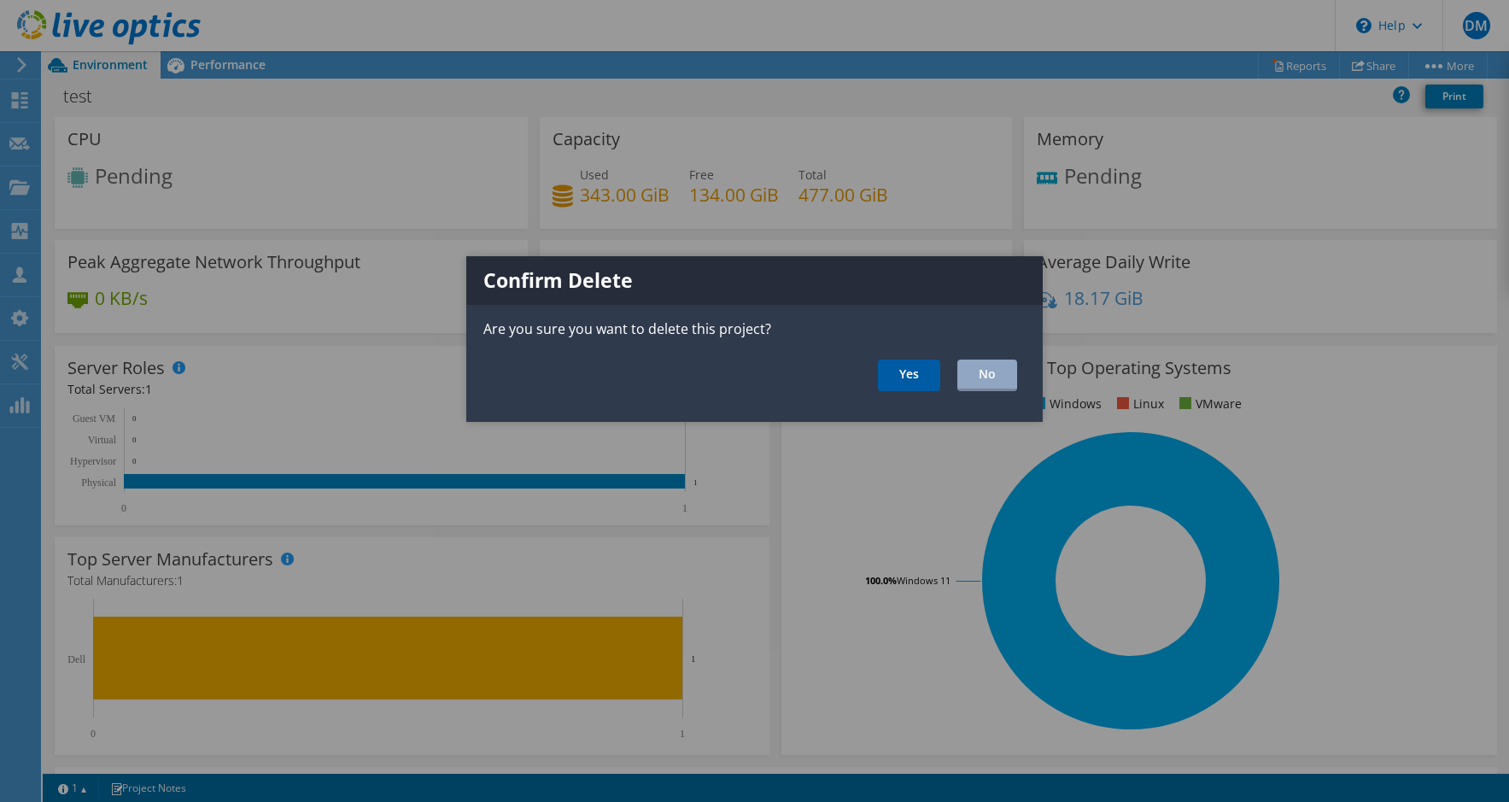
click at [917, 378] on link "Yes" at bounding box center [909, 376] width 62 height 32
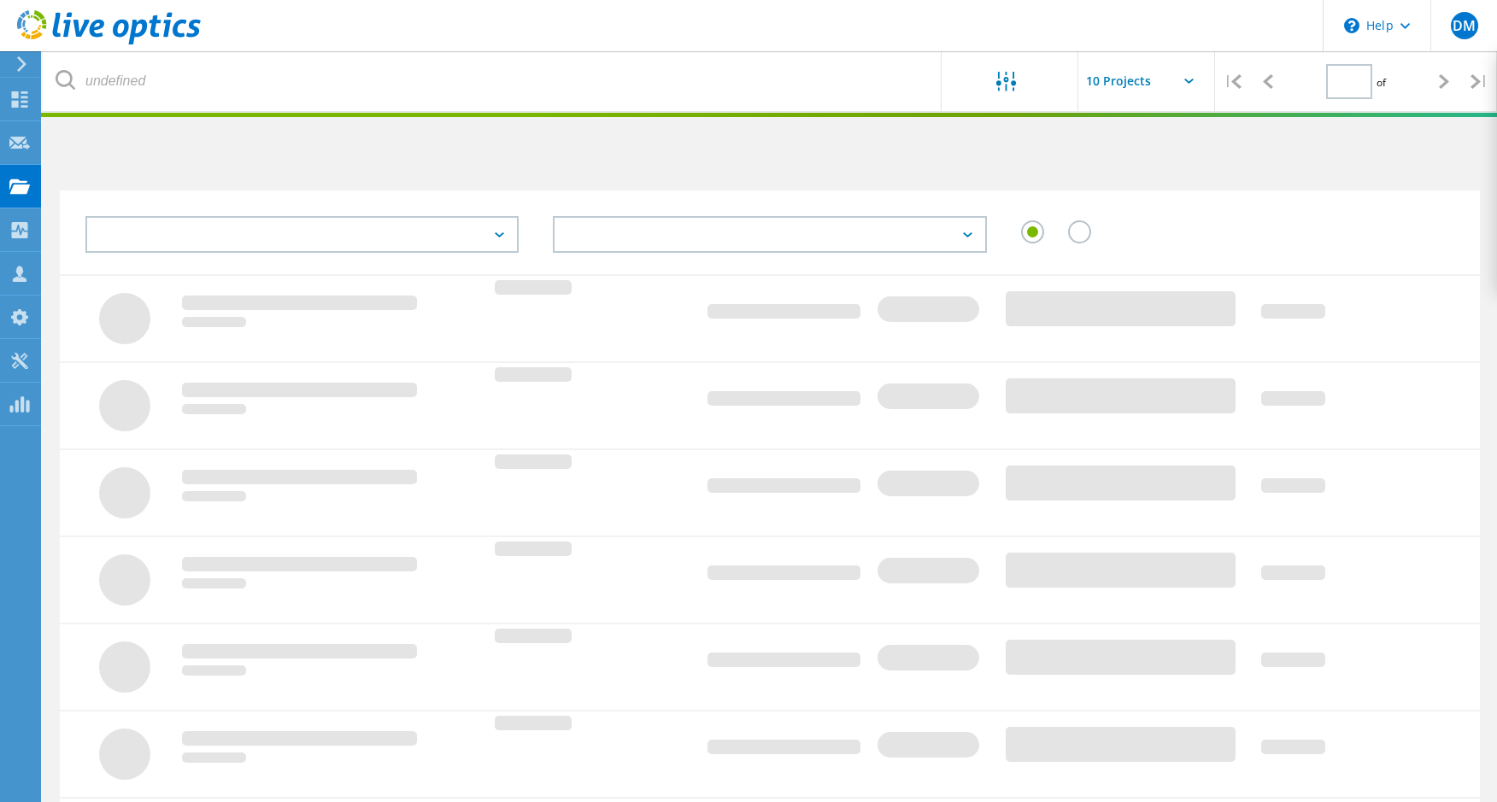
type input "1"
